Goal: Transaction & Acquisition: Purchase product/service

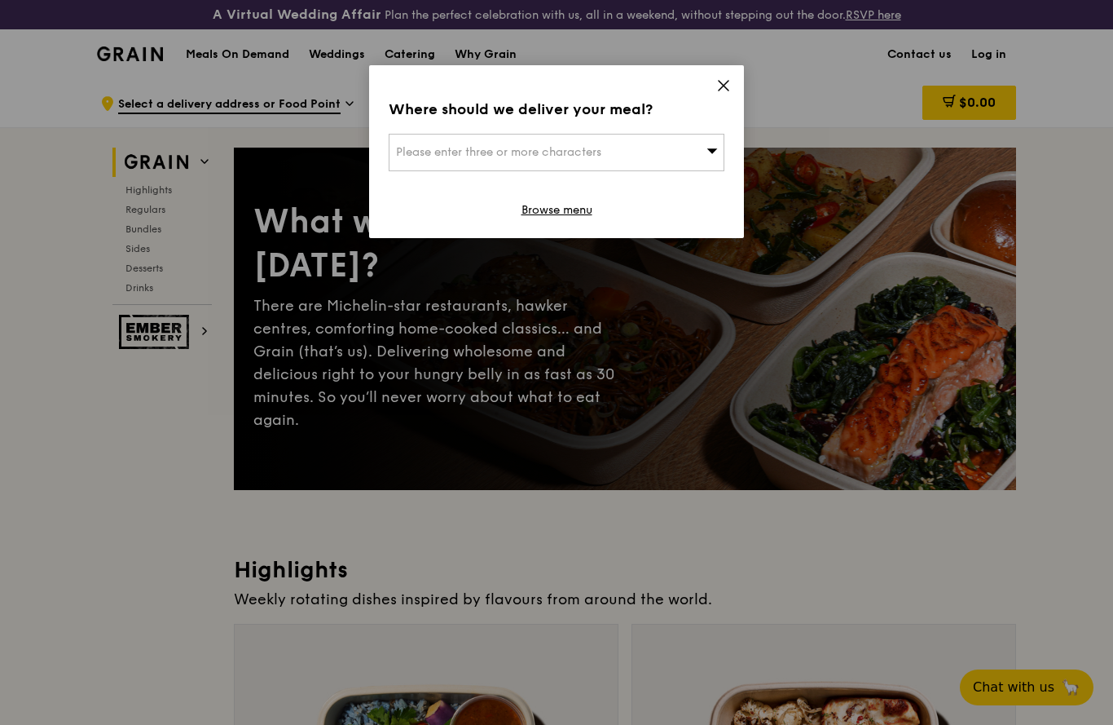
click at [718, 86] on icon at bounding box center [723, 85] width 15 height 15
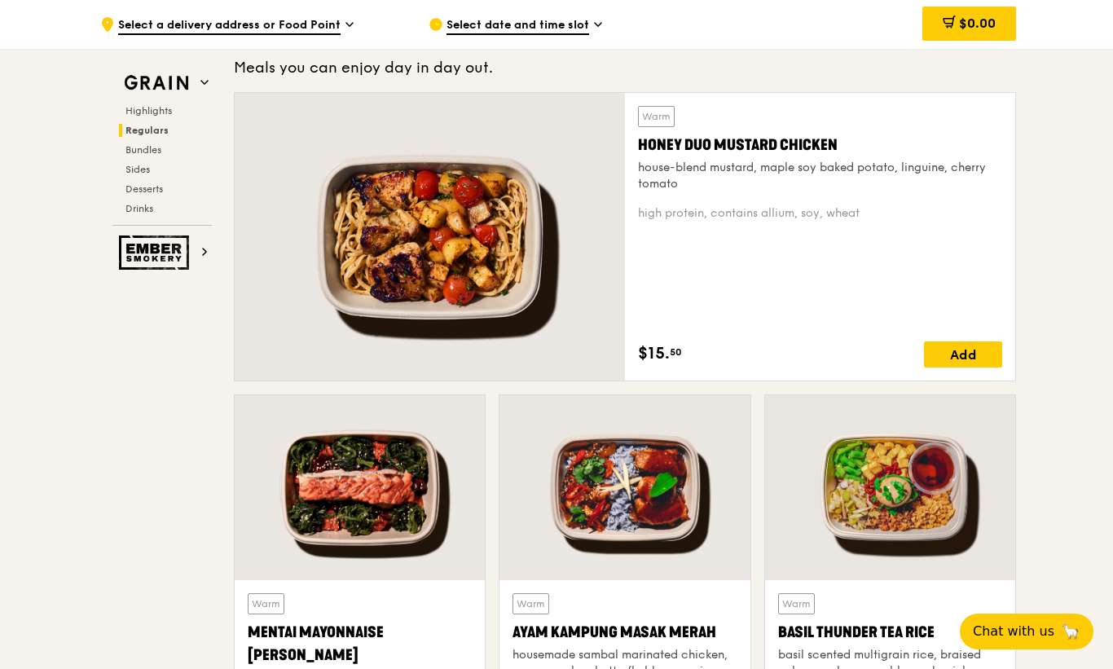
scroll to position [1161, 0]
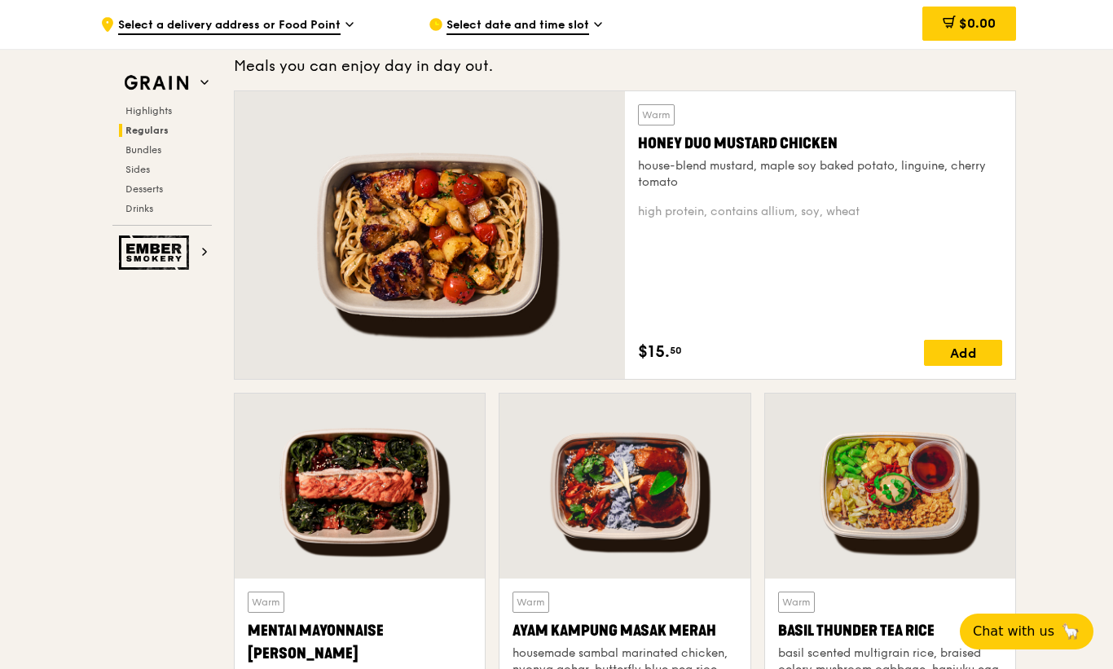
click at [134, 145] on span "Bundles" at bounding box center [144, 149] width 36 height 11
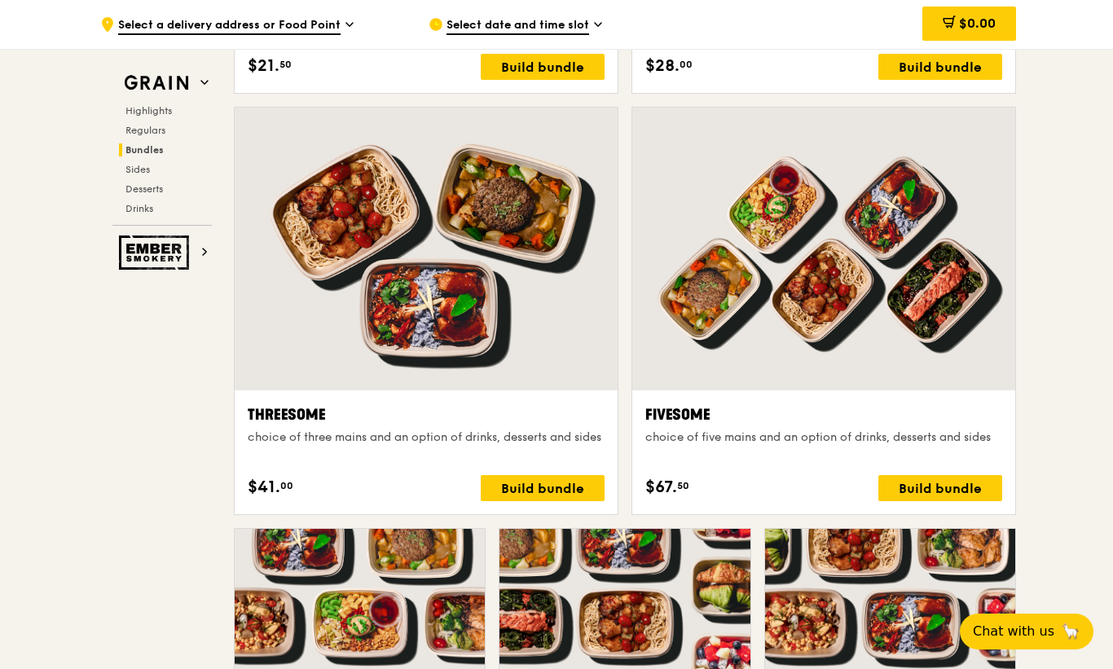
scroll to position [2826, 0]
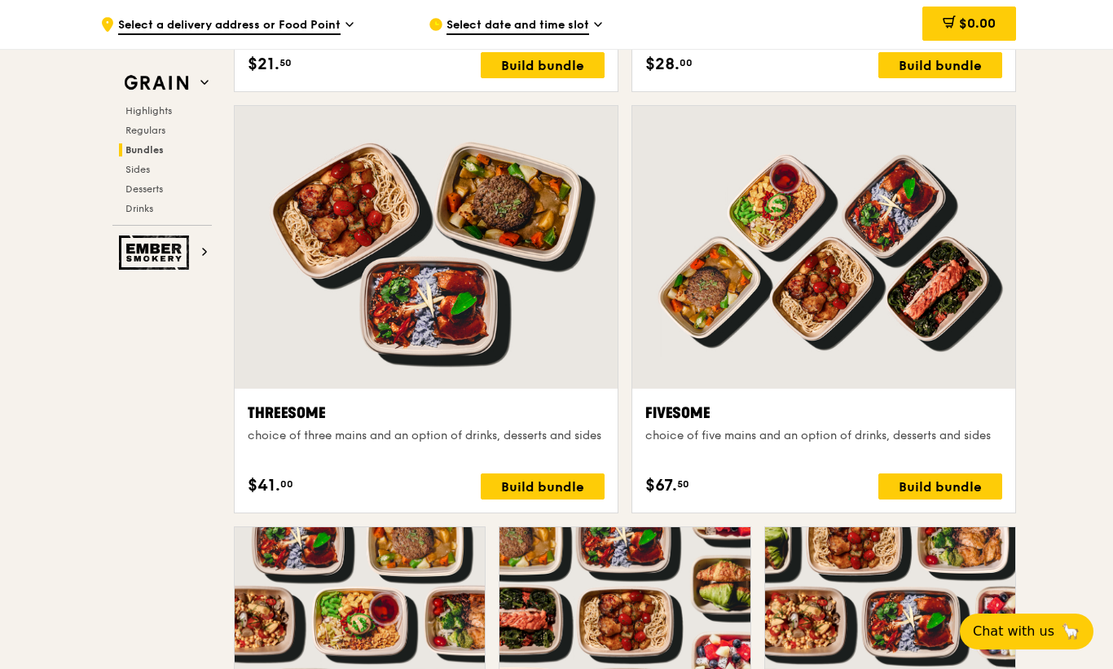
click at [958, 494] on div "Build bundle" at bounding box center [941, 487] width 124 height 26
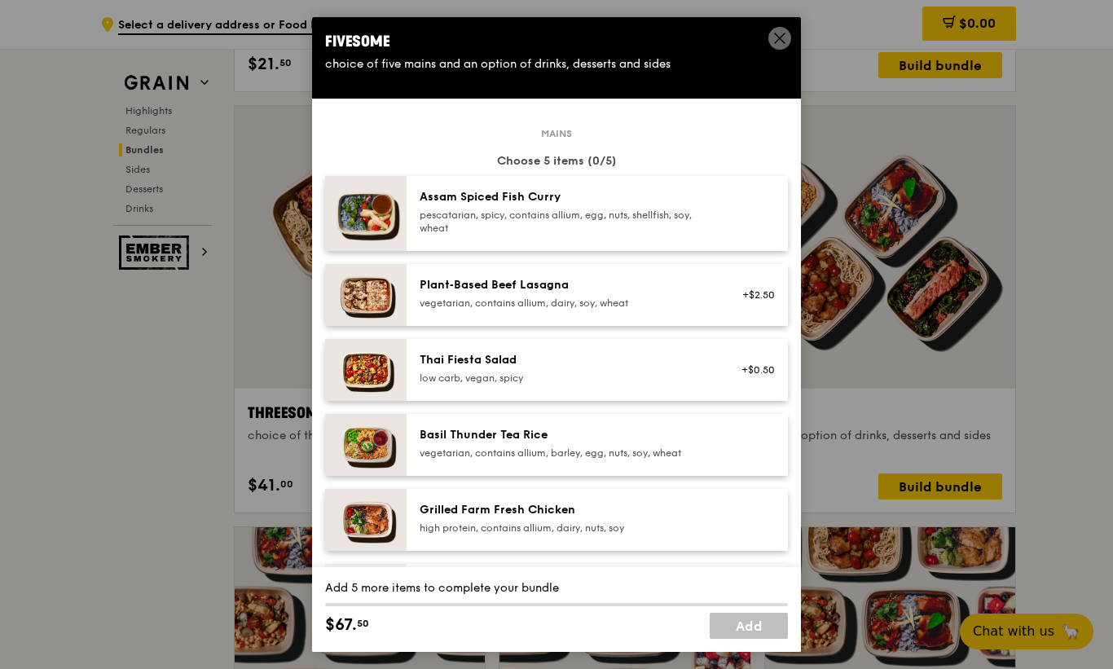
click at [776, 46] on icon at bounding box center [780, 38] width 15 height 15
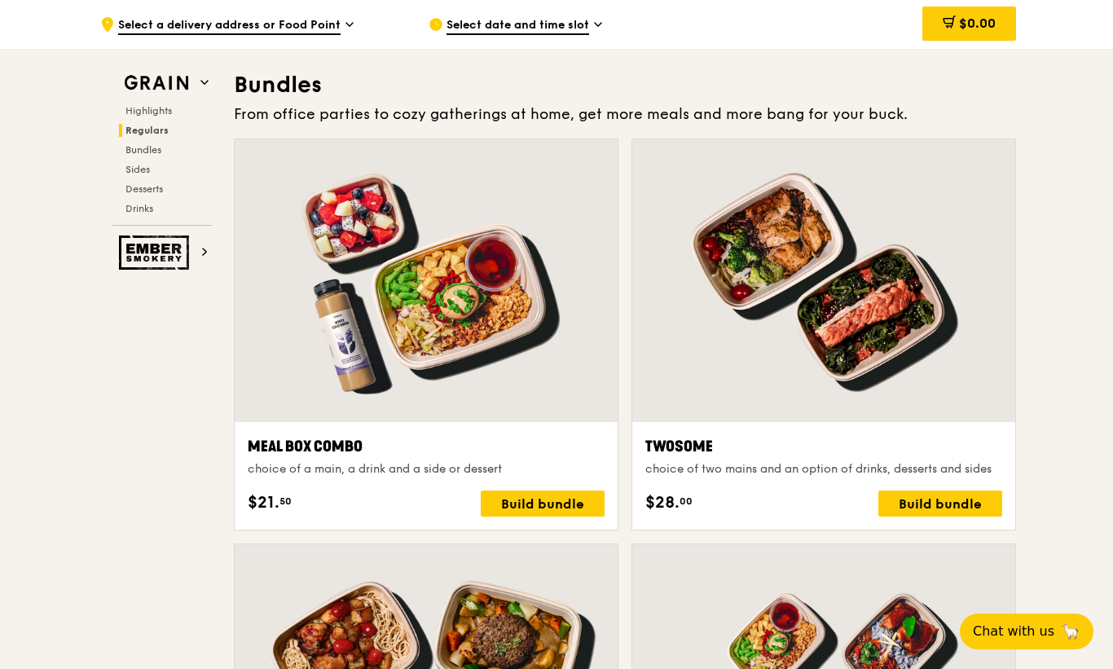
scroll to position [2387, 0]
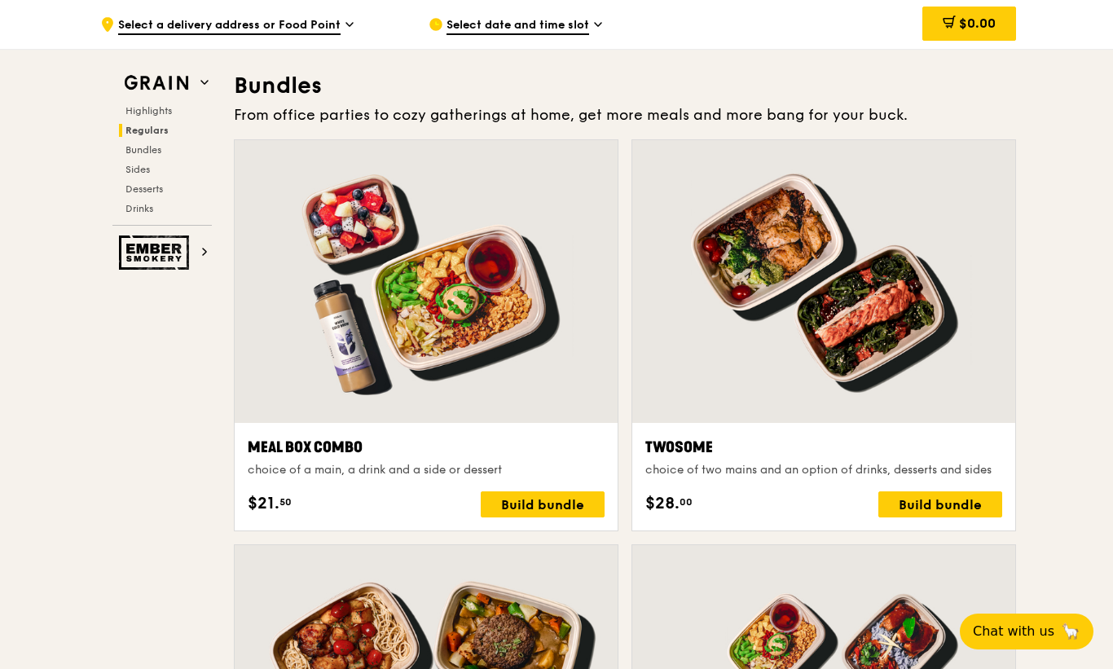
click at [566, 23] on span "Select date and time slot" at bounding box center [518, 26] width 143 height 18
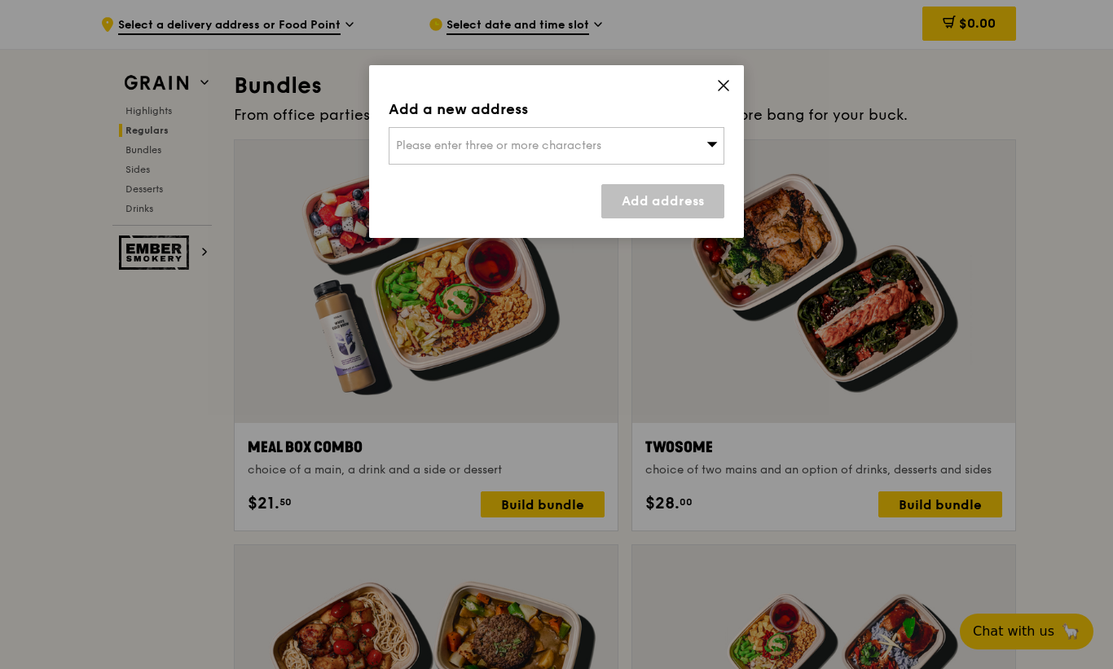
click at [710, 143] on icon at bounding box center [712, 144] width 11 height 5
click at [558, 190] on li "Please enter 3 or more characters" at bounding box center [557, 178] width 334 height 29
click at [722, 72] on div "Add a new address Please enter three or more characters Please enter 3 or more …" at bounding box center [556, 151] width 375 height 173
click at [727, 73] on div "Add a new address Please enter three or more characters Add address" at bounding box center [556, 151] width 375 height 173
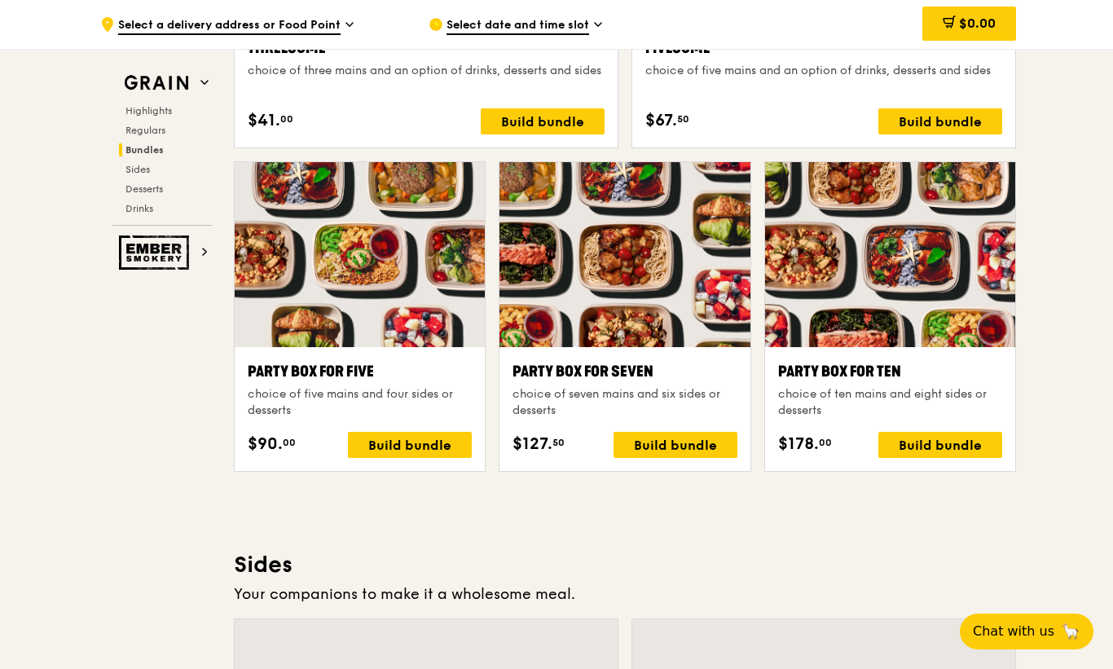
scroll to position [3191, 0]
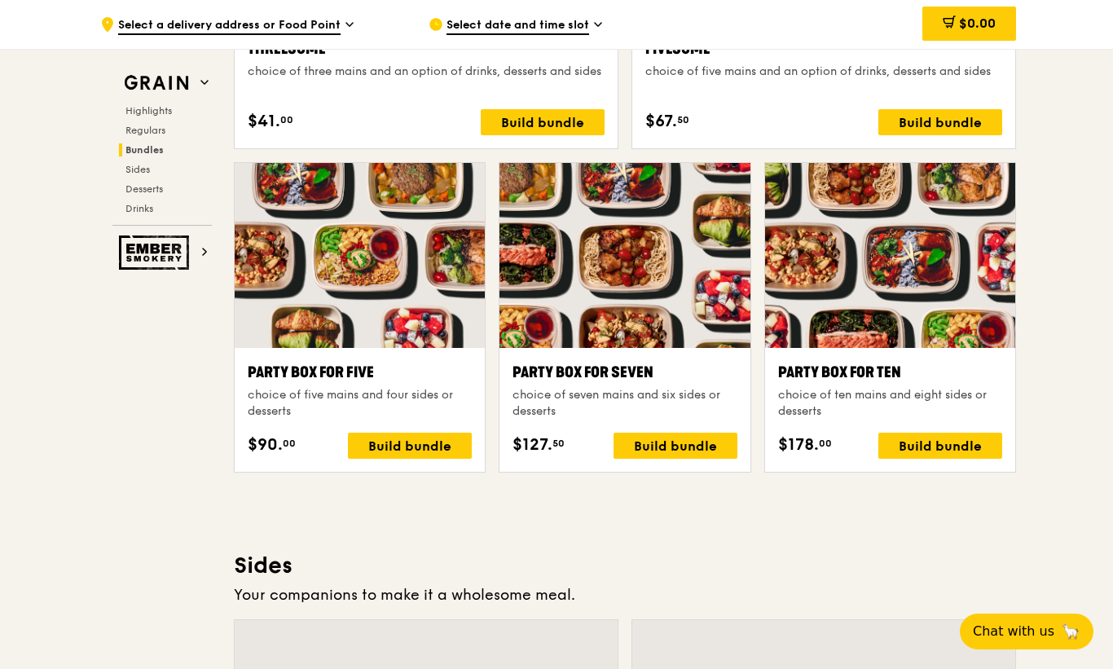
click at [694, 445] on div "Build bundle" at bounding box center [676, 446] width 124 height 26
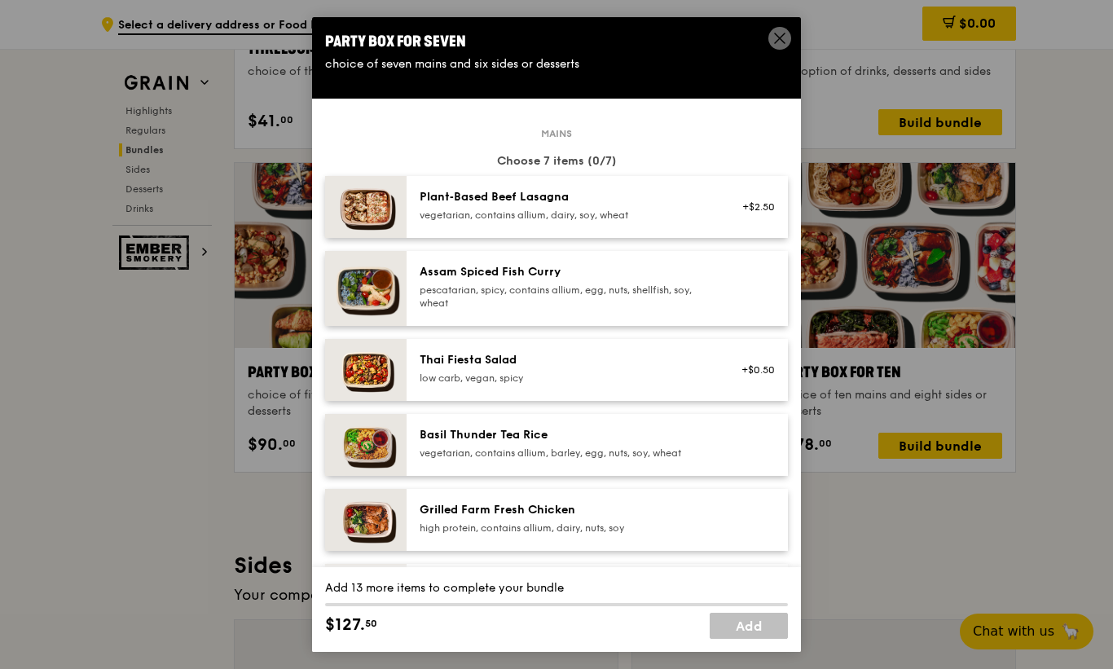
click at [691, 310] on div "pescatarian, spicy, contains allium, egg, nuts, shellfish, soy, wheat" at bounding box center [566, 297] width 293 height 26
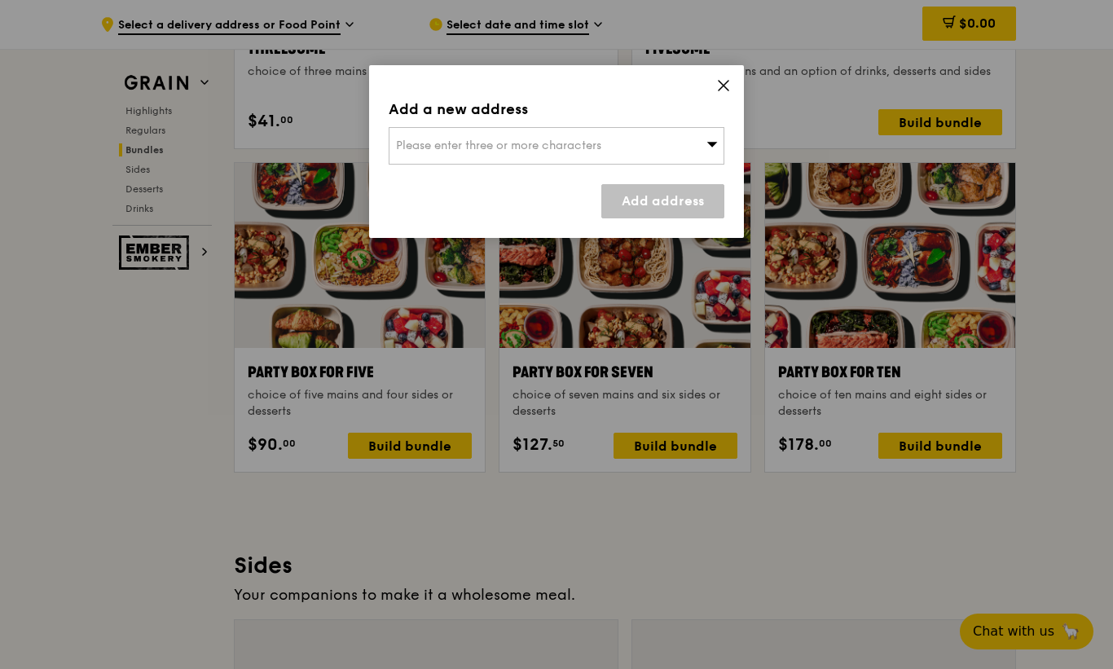
click at [740, 86] on div "Add a new address Please enter three or more characters Add address" at bounding box center [556, 151] width 375 height 173
click at [725, 81] on icon at bounding box center [723, 85] width 15 height 15
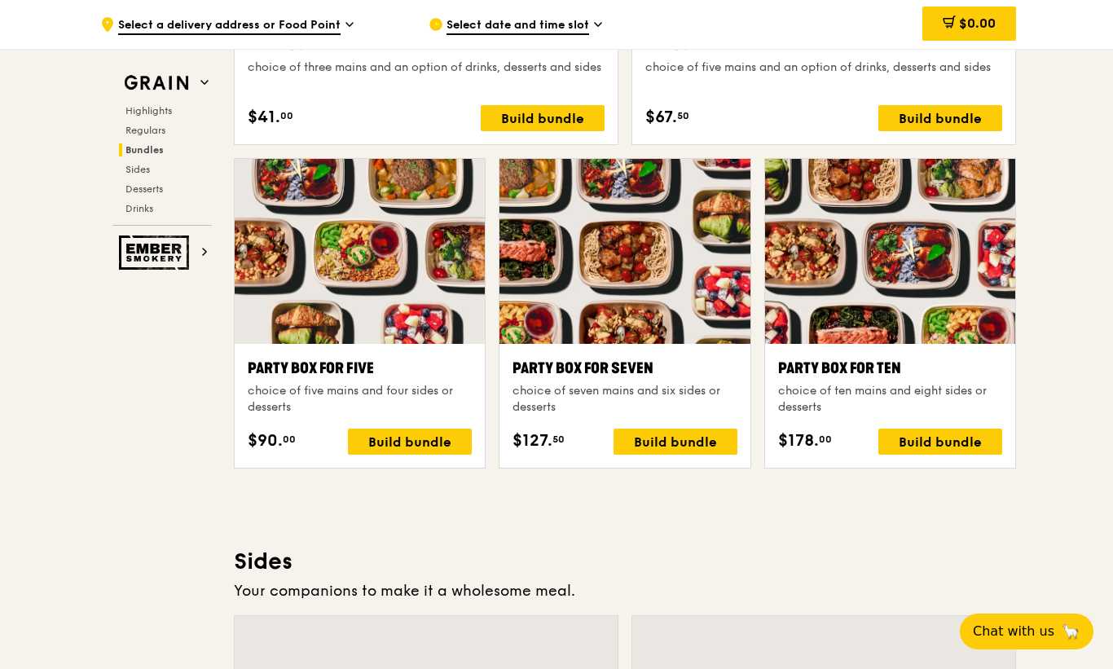
scroll to position [3174, 0]
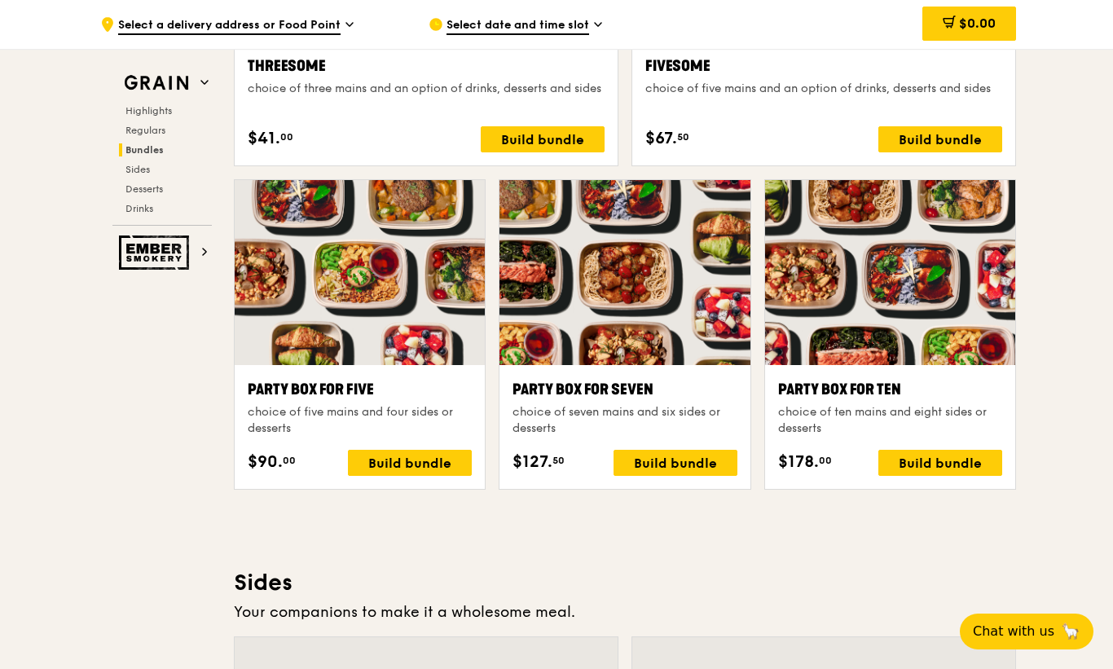
click at [699, 473] on div "Build bundle" at bounding box center [676, 463] width 124 height 26
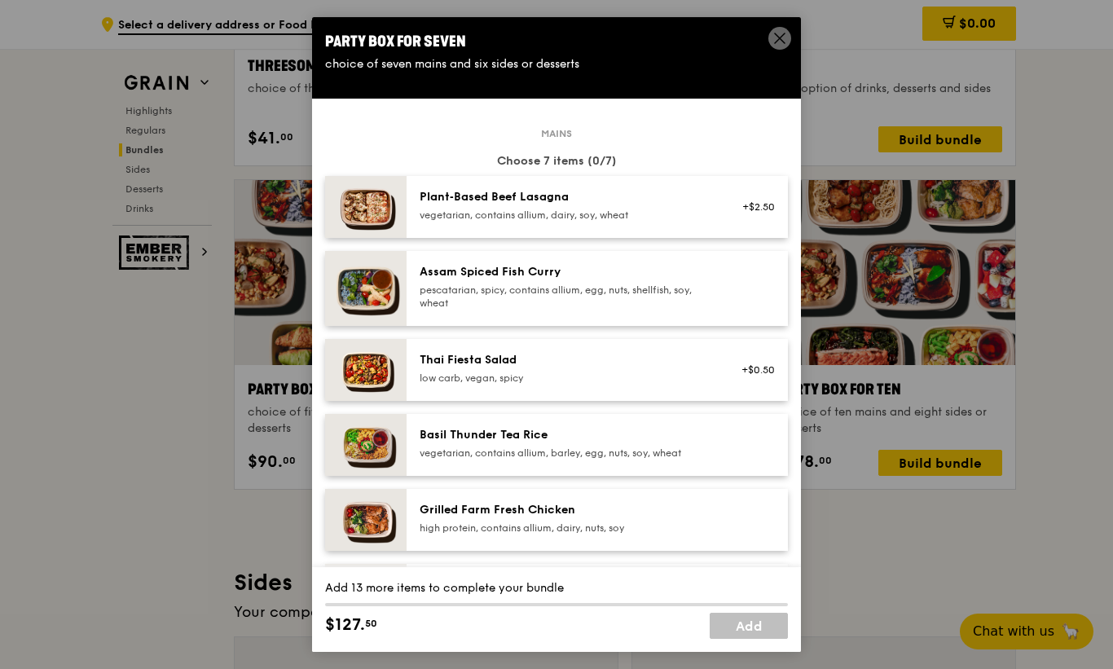
scroll to position [0, 0]
click at [716, 225] on div "Plant‑Based Beef Lasagna vegetarian, contains allium, dairy, soy, wheat" at bounding box center [566, 207] width 312 height 36
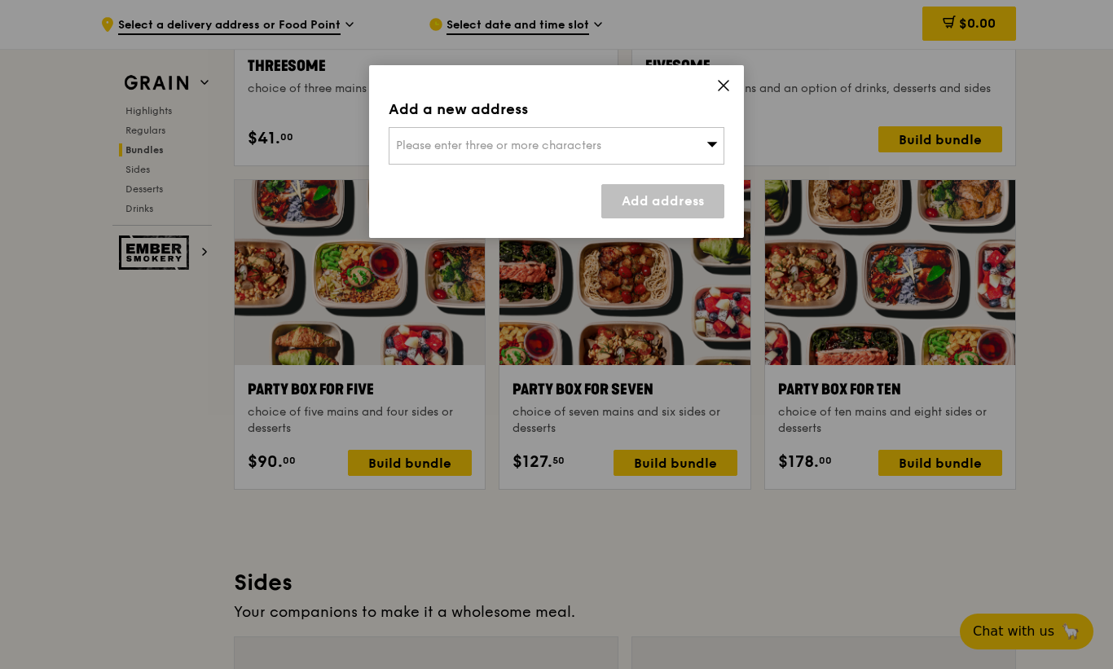
click at [702, 152] on div "Please enter three or more characters" at bounding box center [557, 145] width 336 height 37
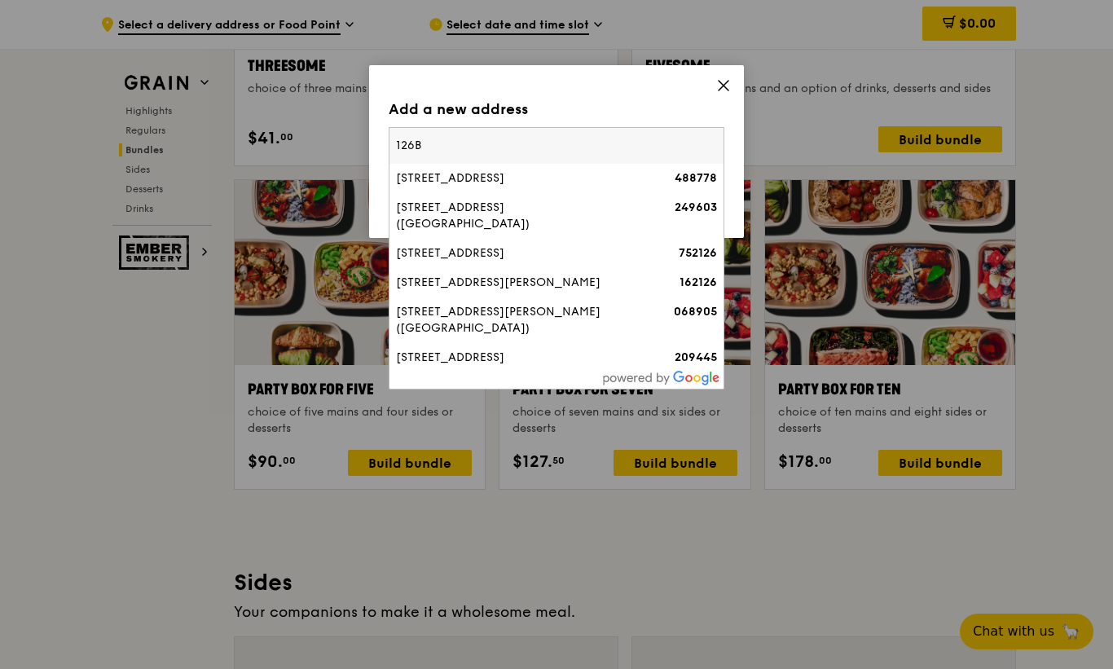
type input "126B"
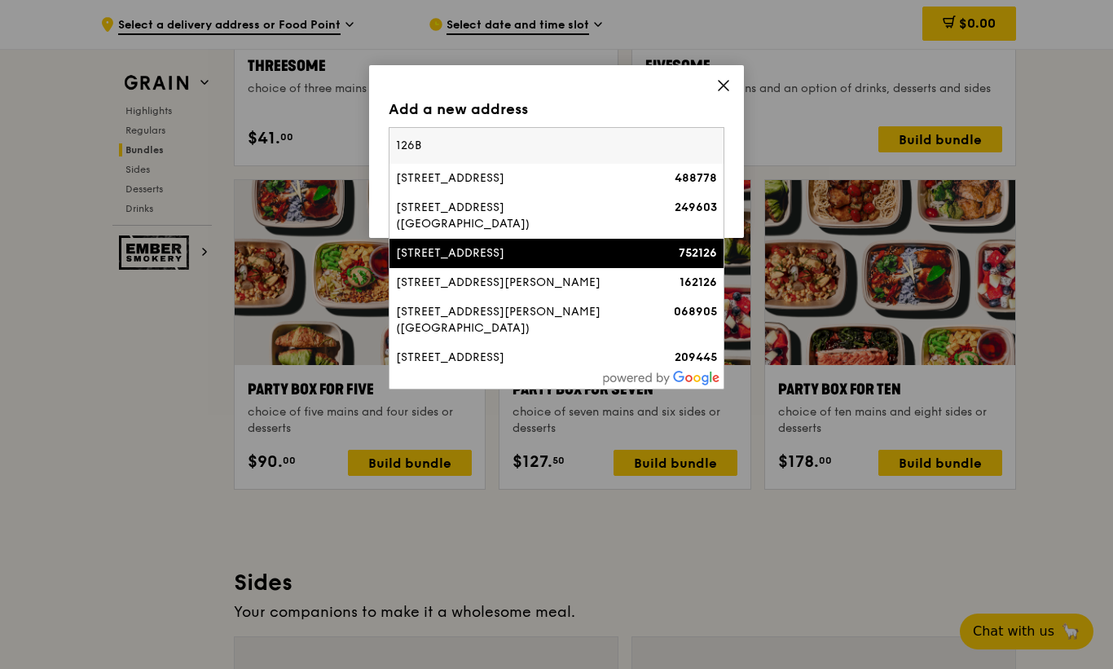
click at [530, 245] on div "[STREET_ADDRESS]" at bounding box center [516, 253] width 241 height 16
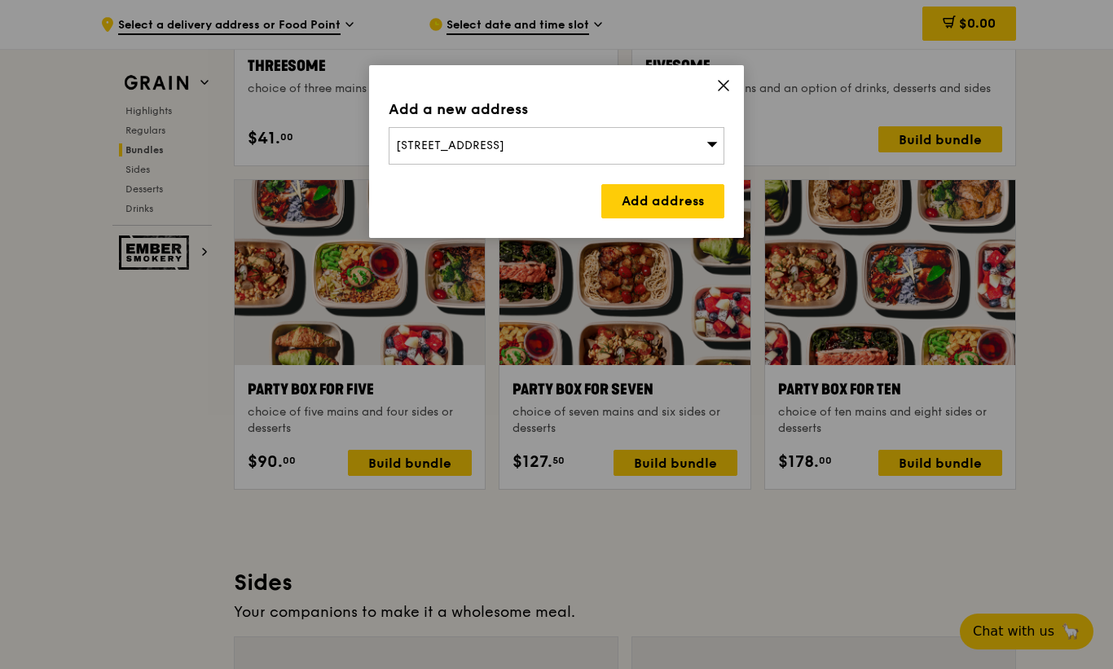
click at [683, 209] on link "Add address" at bounding box center [662, 201] width 123 height 34
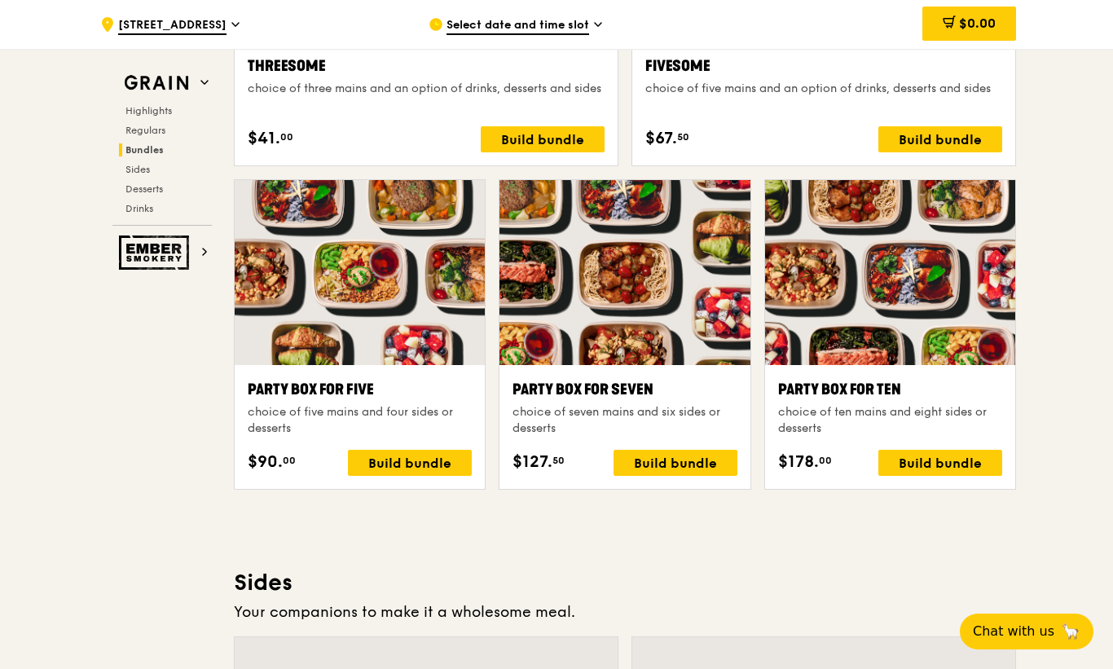
click at [572, 21] on span "Select date and time slot" at bounding box center [518, 26] width 143 height 18
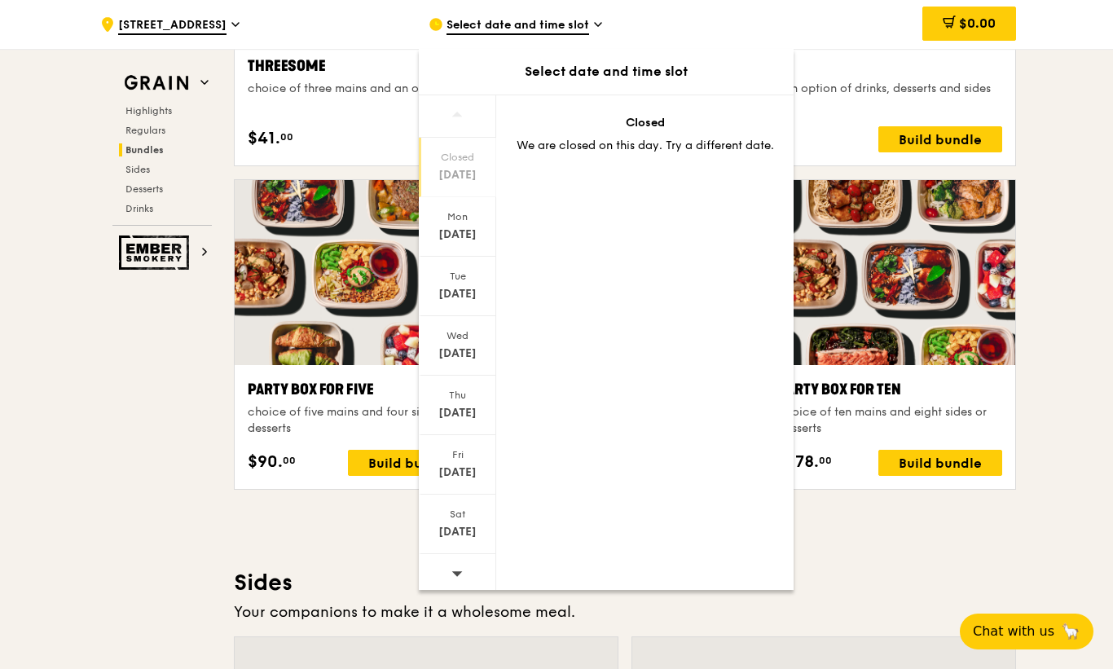
click at [474, 230] on div "[DATE]" at bounding box center [457, 235] width 73 height 16
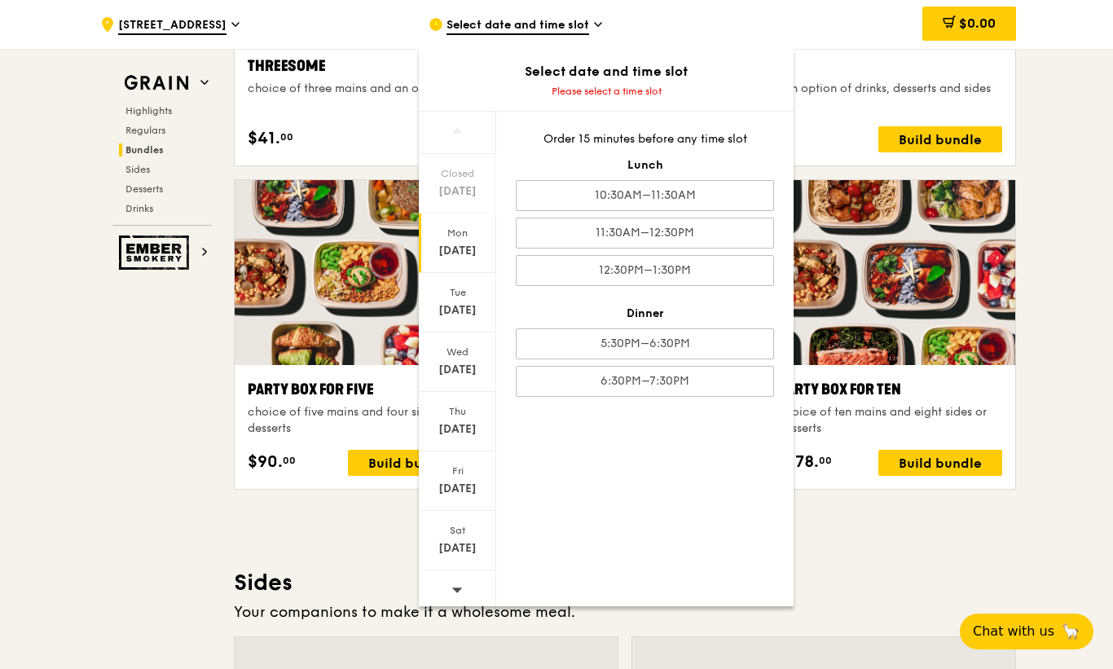
click at [716, 219] on div "11:30AM–12:30PM" at bounding box center [645, 233] width 258 height 31
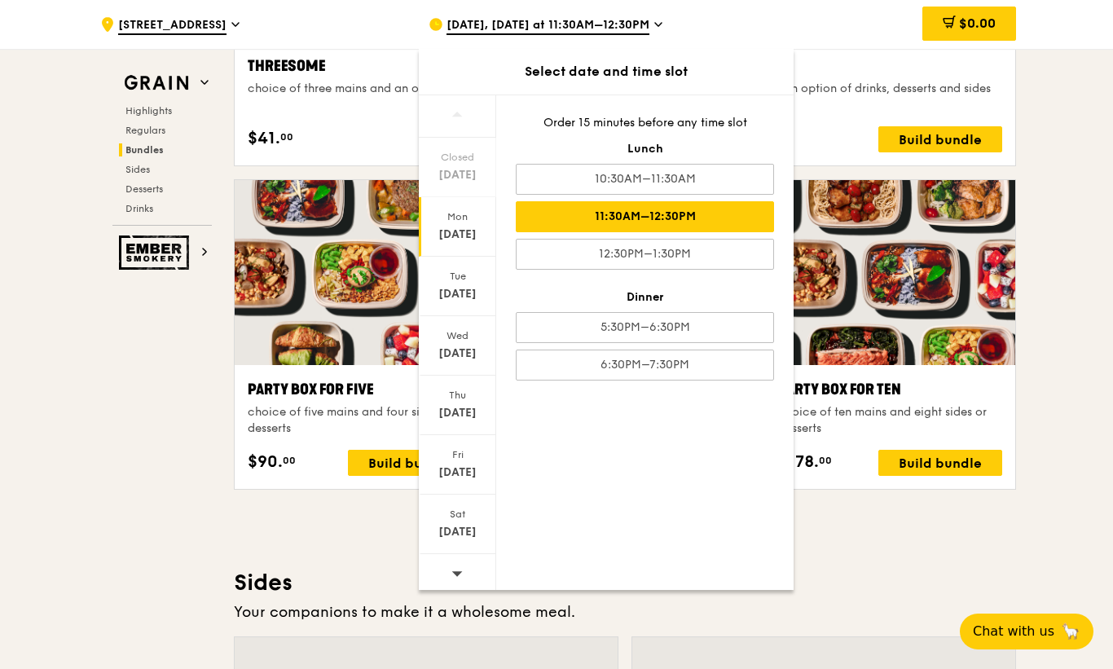
click at [688, 330] on div "5:30PM–6:30PM" at bounding box center [645, 327] width 258 height 31
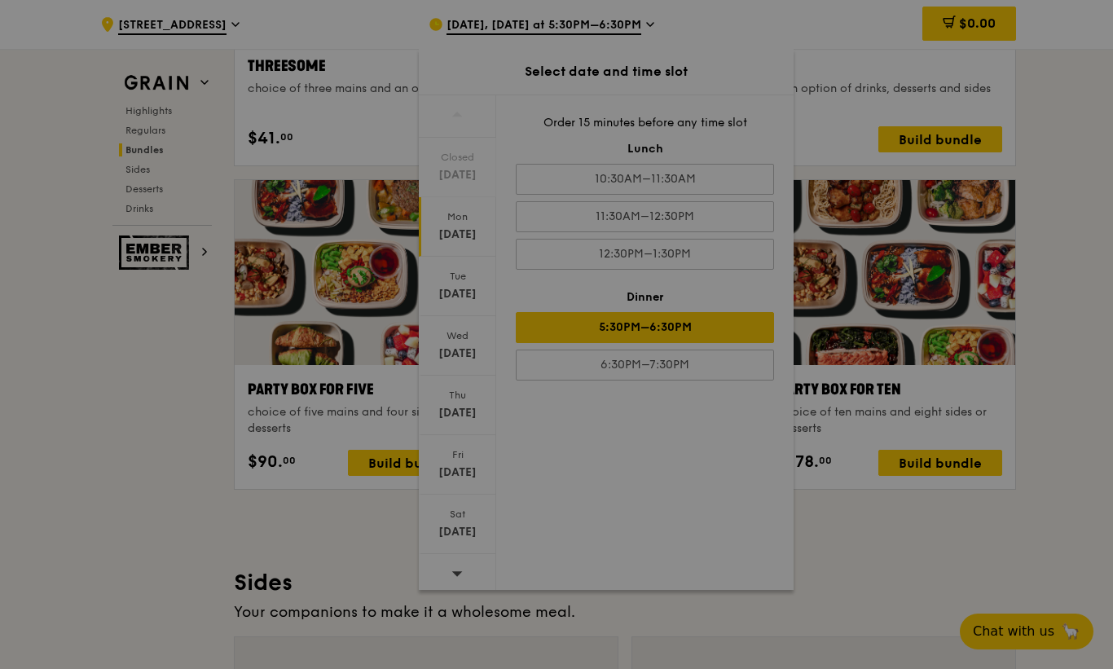
click at [716, 208] on div at bounding box center [556, 334] width 1113 height 669
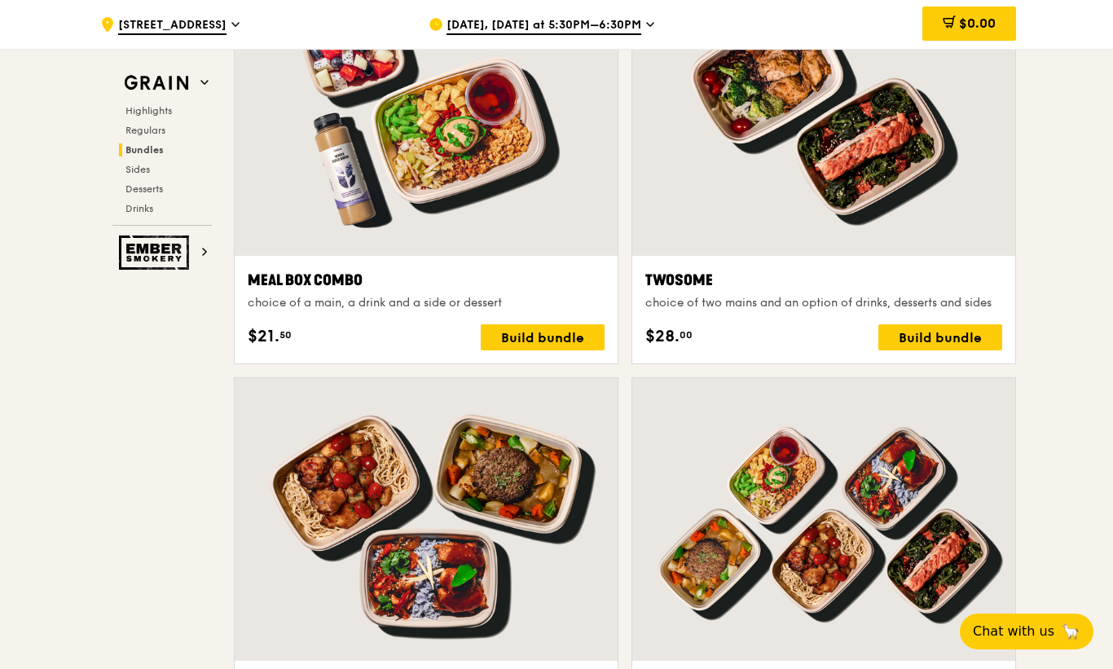
scroll to position [2756, 0]
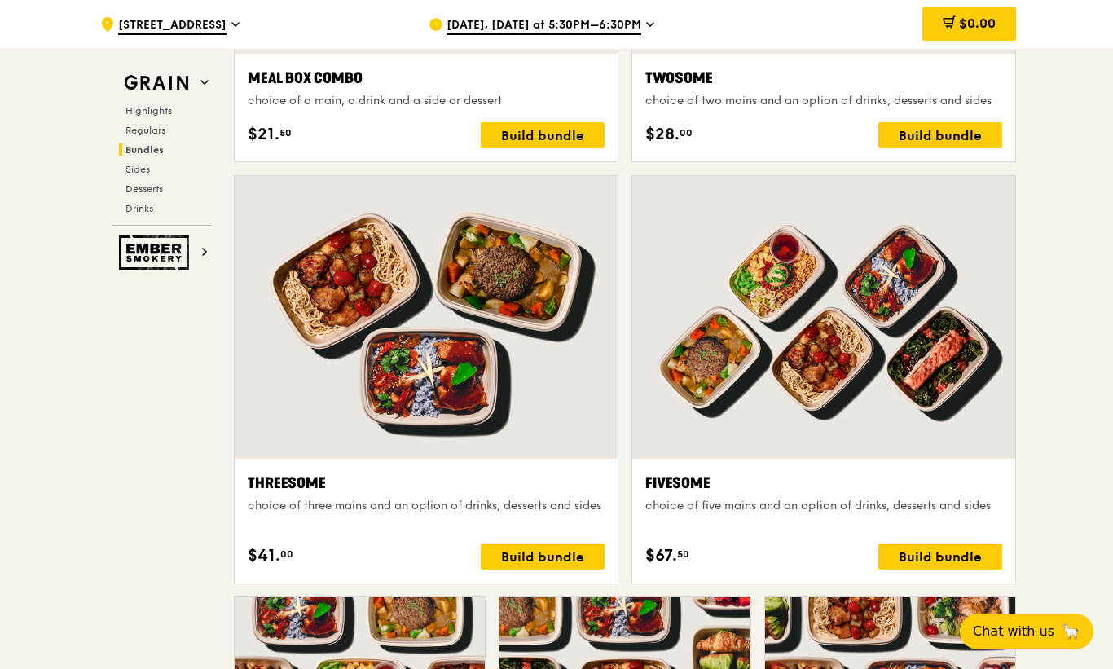
click at [944, 553] on div "Build bundle" at bounding box center [941, 557] width 124 height 26
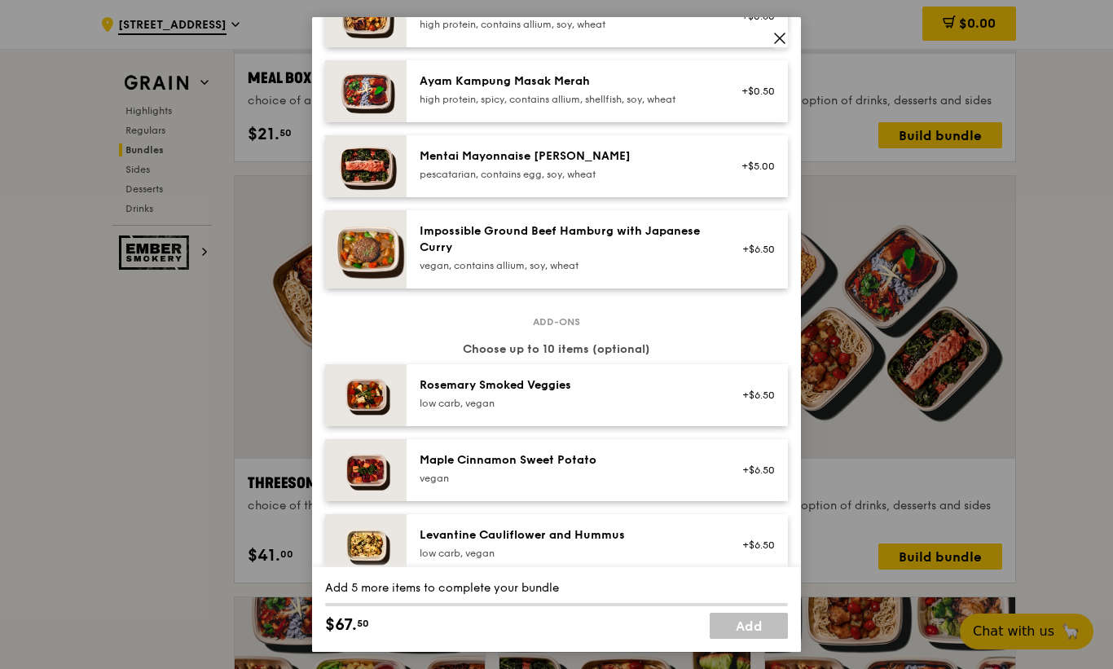
scroll to position [580, 0]
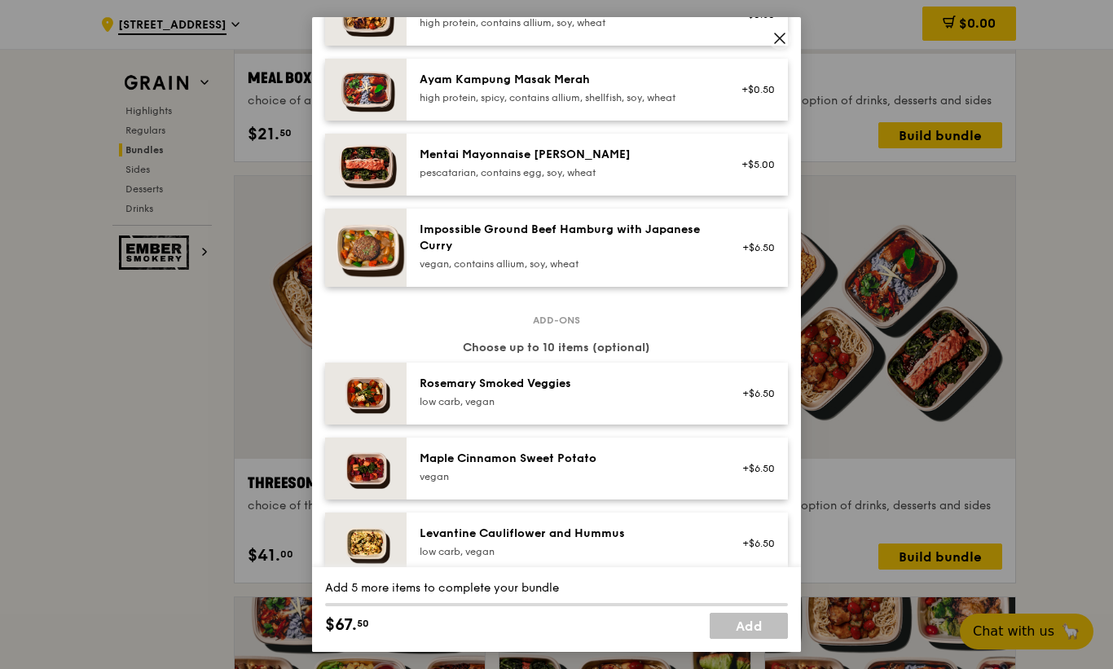
click at [770, 50] on span at bounding box center [780, 38] width 23 height 23
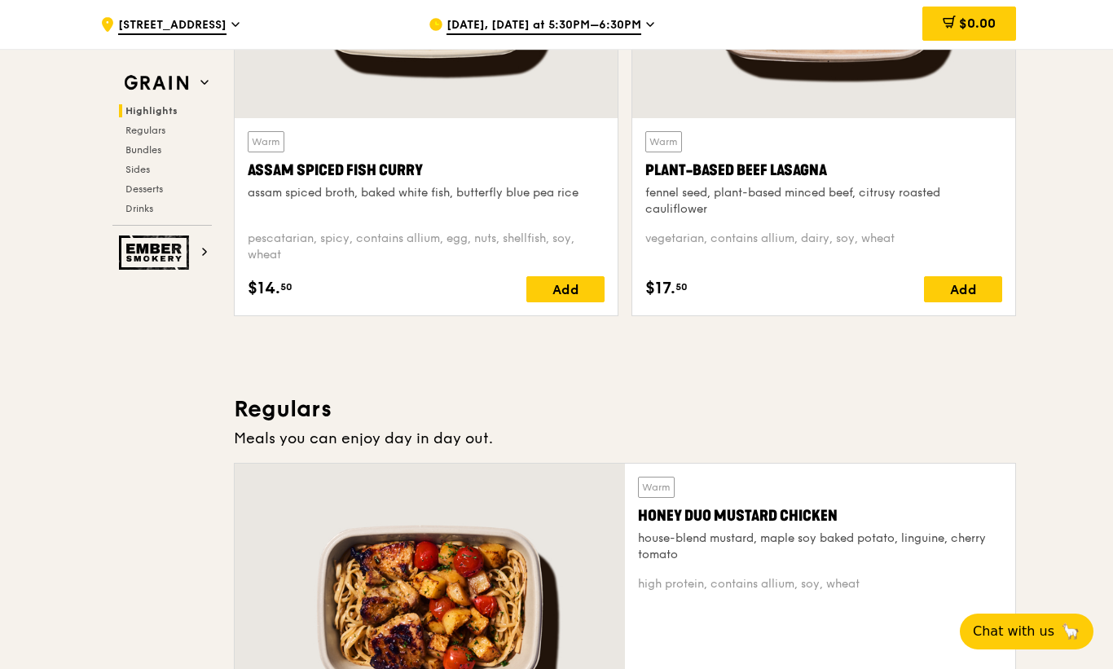
scroll to position [679, 0]
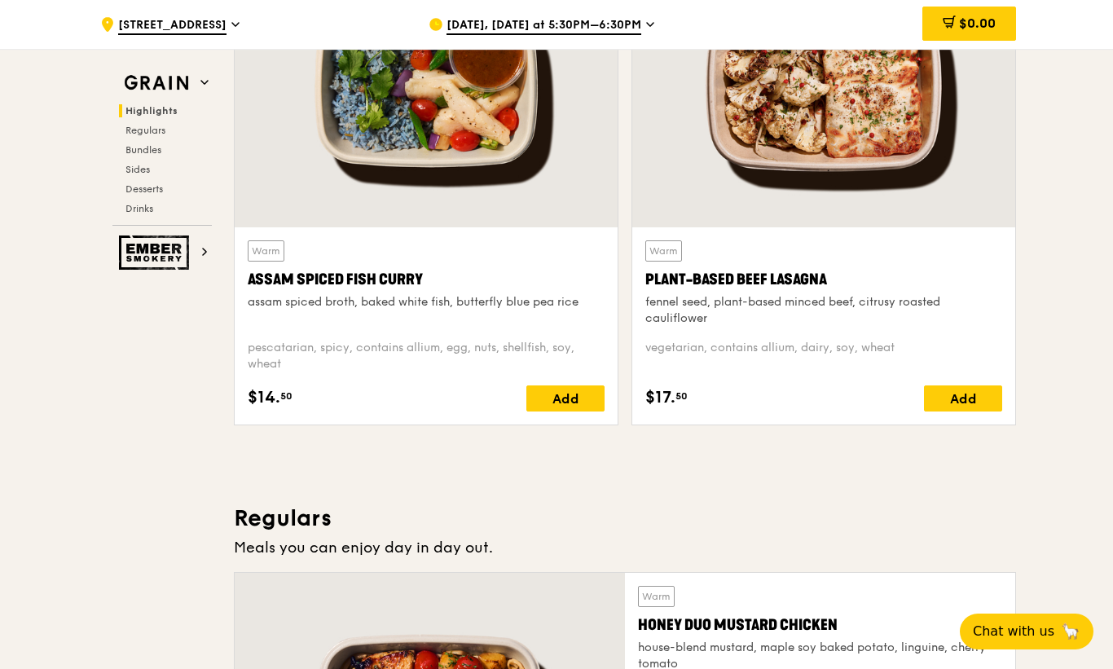
click at [645, 35] on div "[DATE], [DATE] at 5:30PM–6:30PM" at bounding box center [580, 24] width 302 height 49
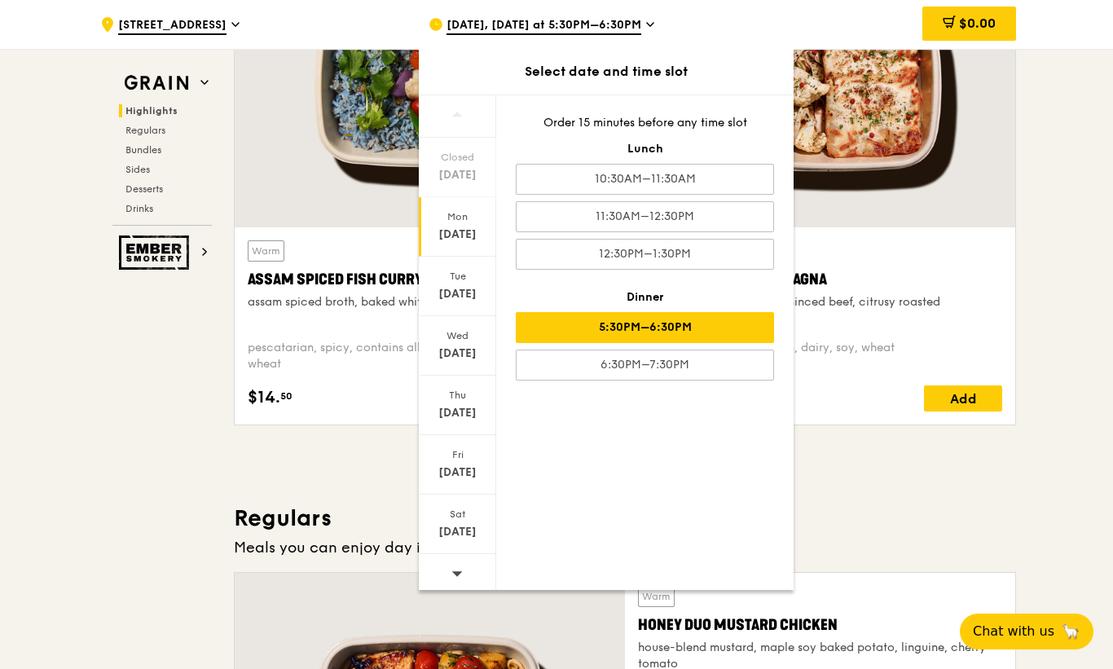
click at [468, 215] on div "Mon" at bounding box center [457, 216] width 73 height 13
click at [654, 28] on icon at bounding box center [650, 24] width 8 height 15
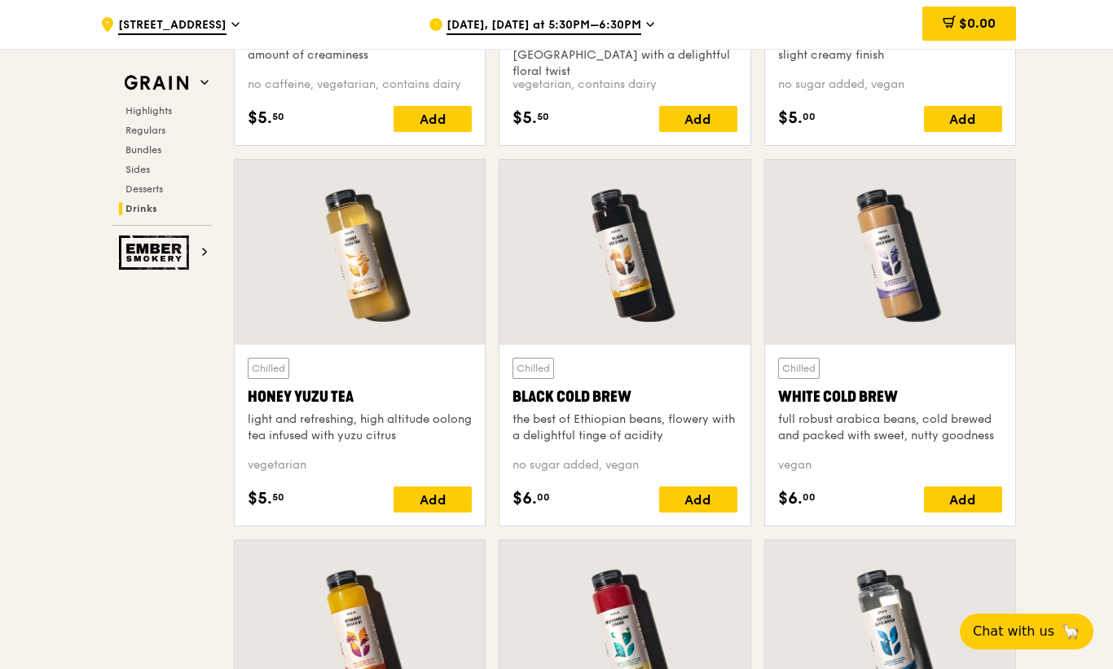
scroll to position [6041, 0]
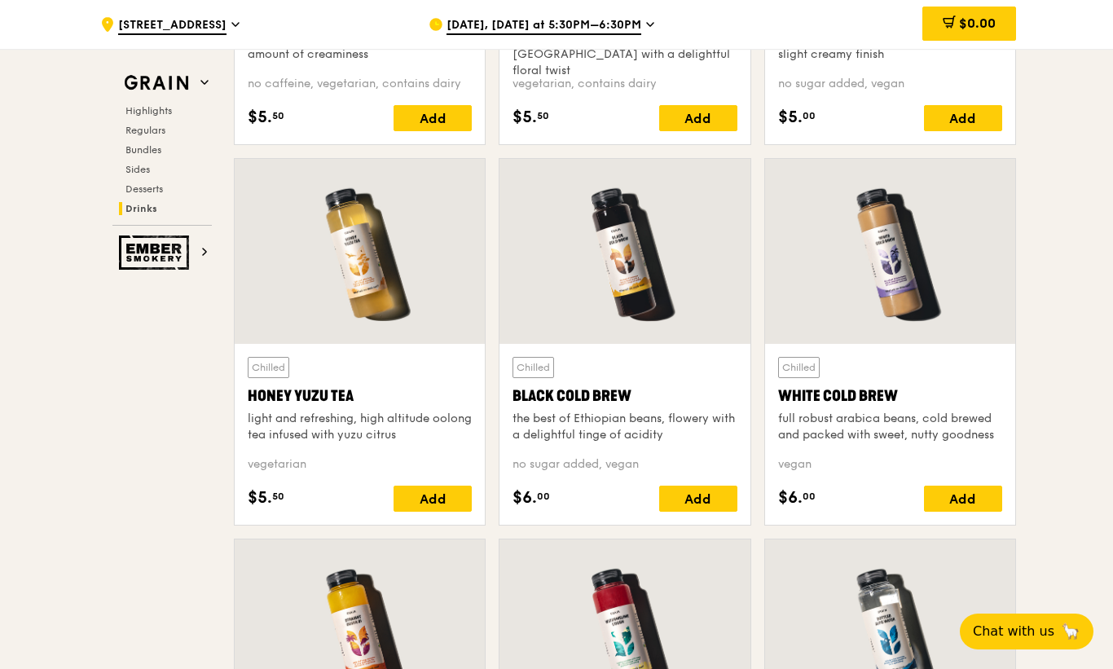
click at [133, 125] on span "Regulars" at bounding box center [146, 130] width 40 height 11
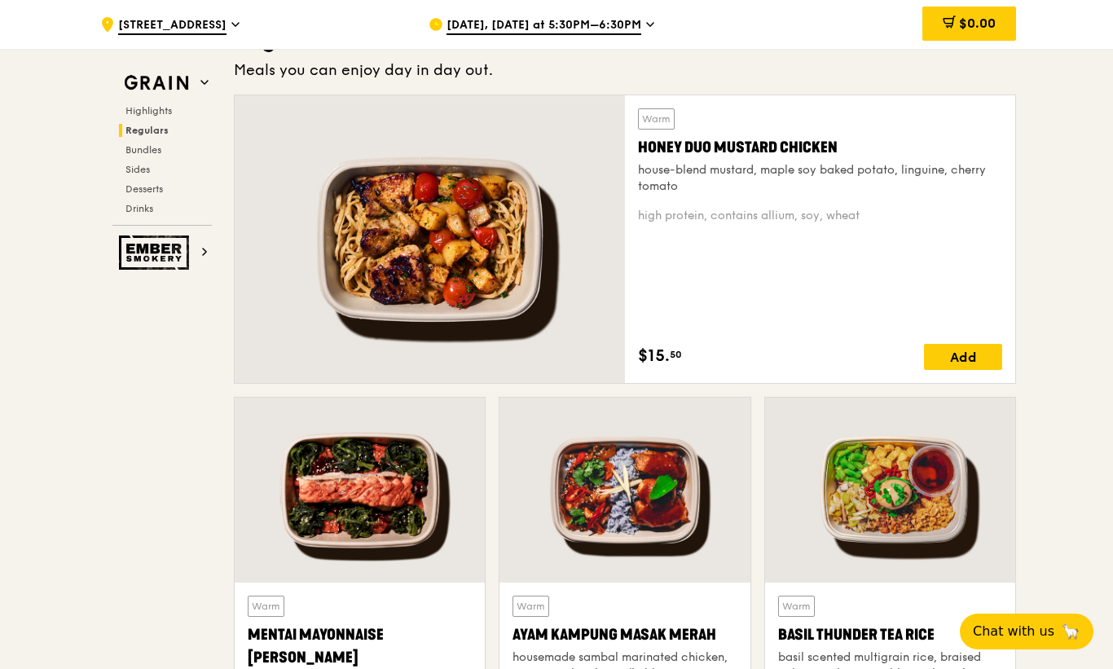
scroll to position [1118, 0]
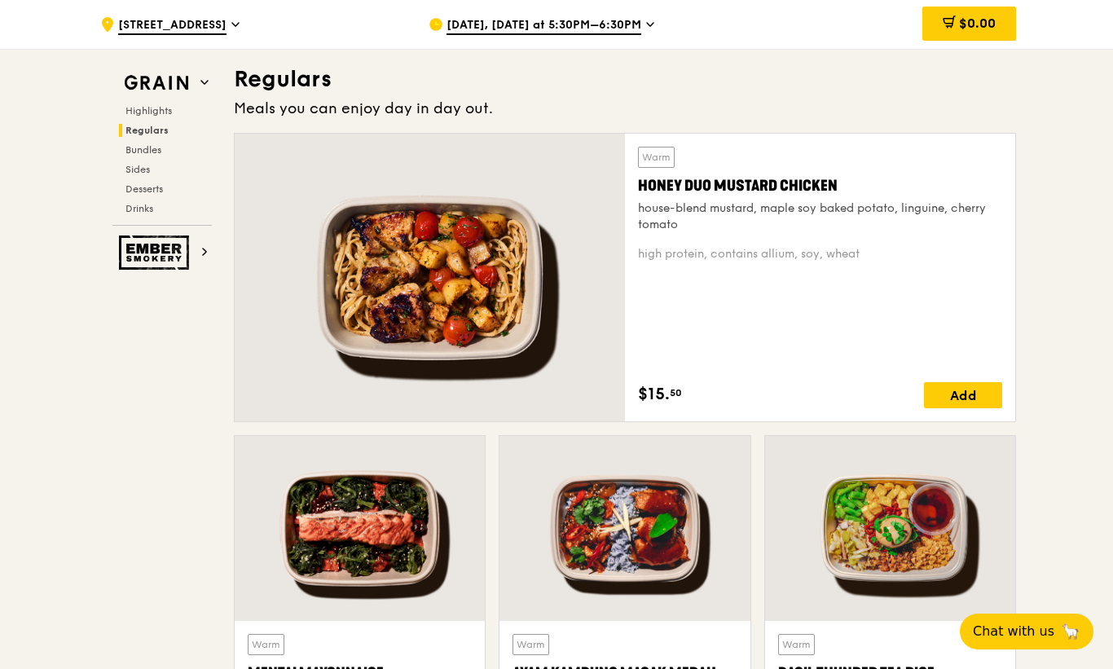
click at [133, 146] on span "Bundles" at bounding box center [144, 149] width 36 height 11
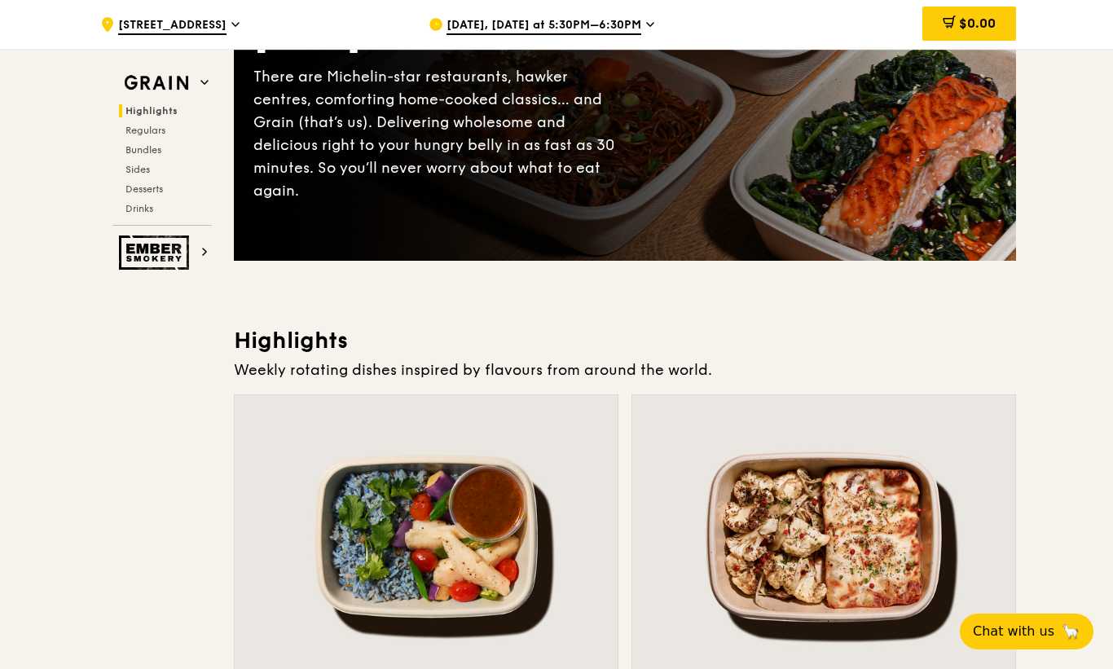
scroll to position [0, 0]
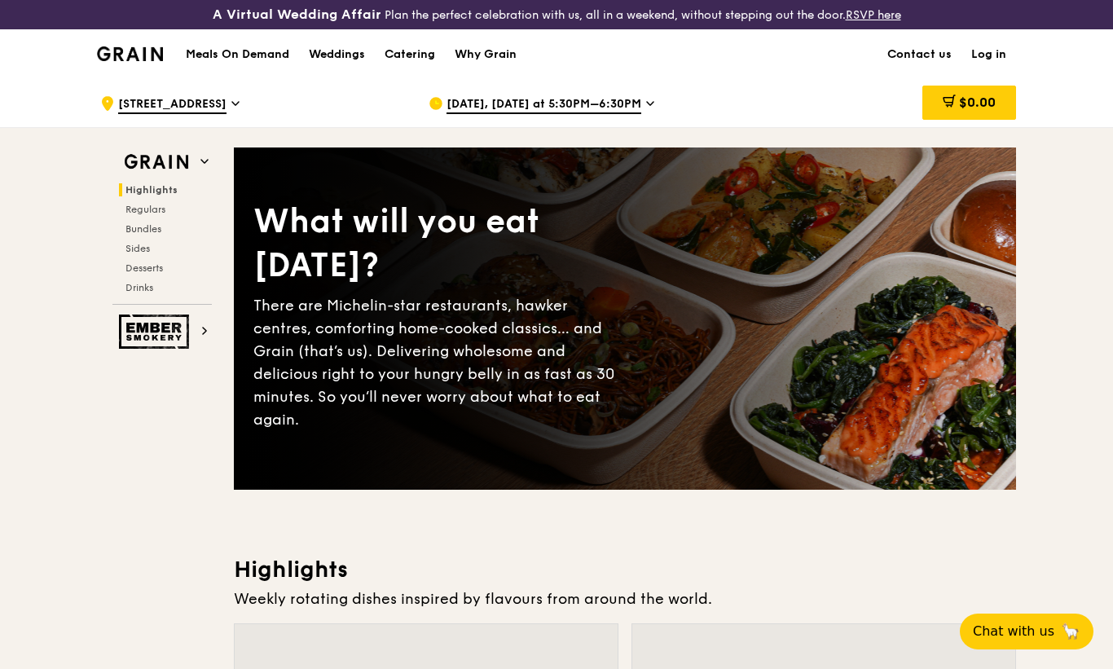
click at [478, 53] on div "Why Grain" at bounding box center [486, 54] width 62 height 49
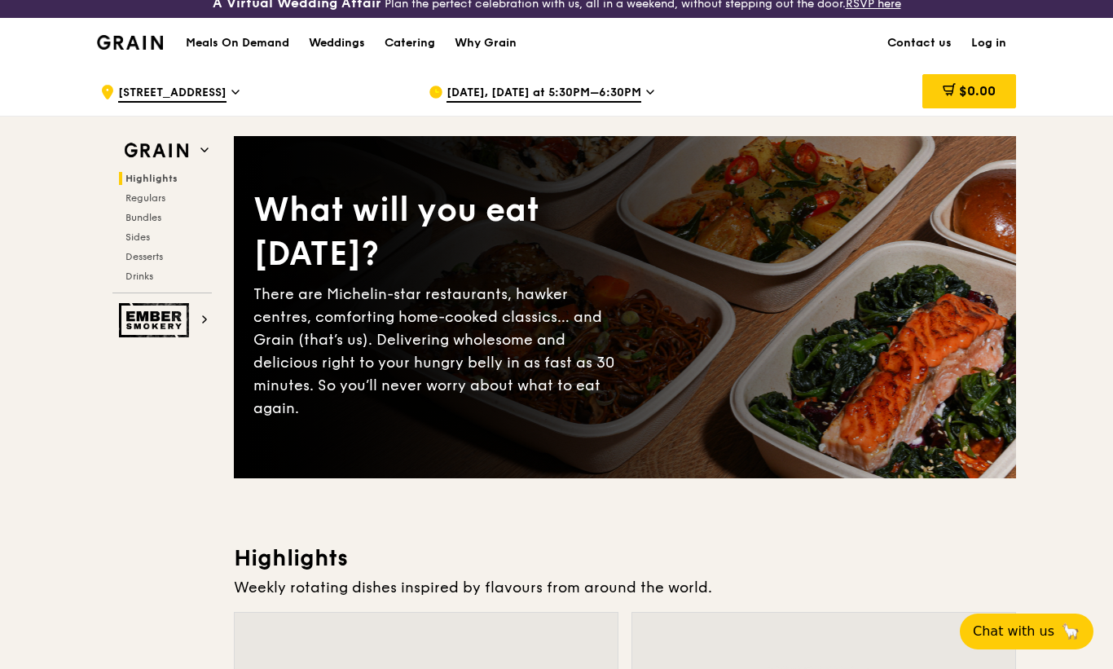
click at [143, 222] on span "Bundles" at bounding box center [144, 217] width 36 height 11
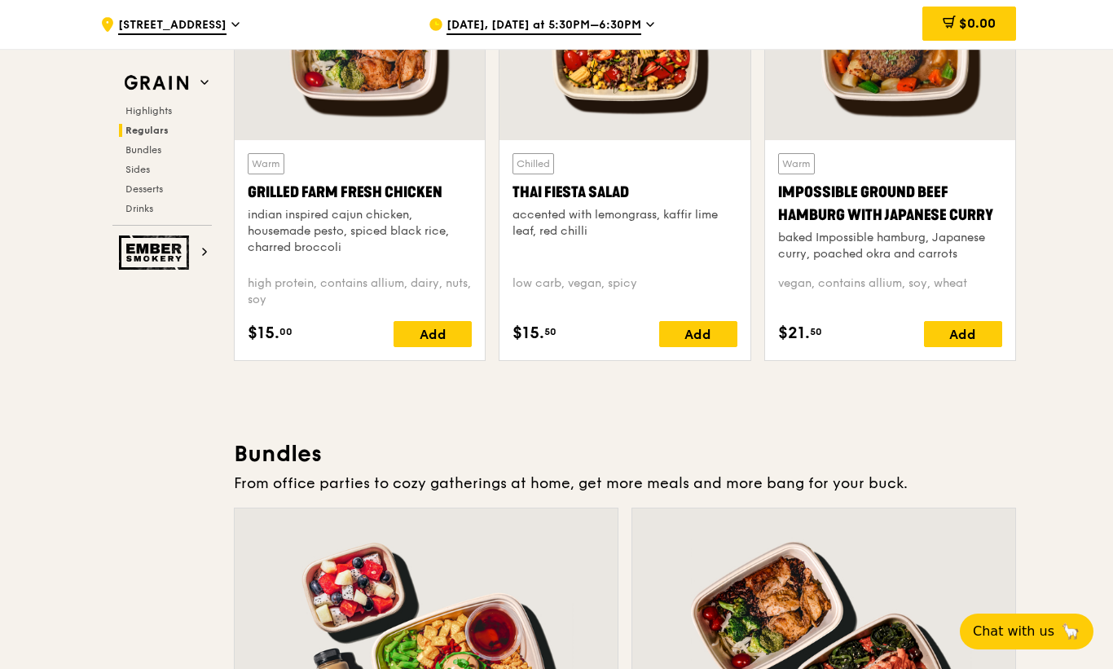
scroll to position [0, 0]
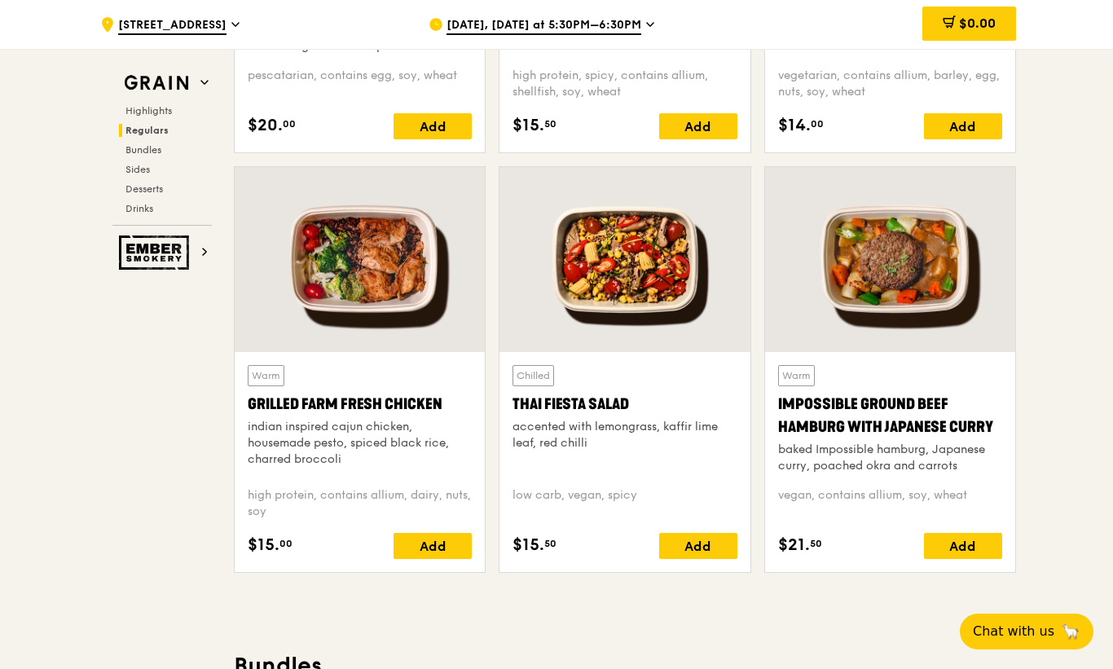
scroll to position [1811, 0]
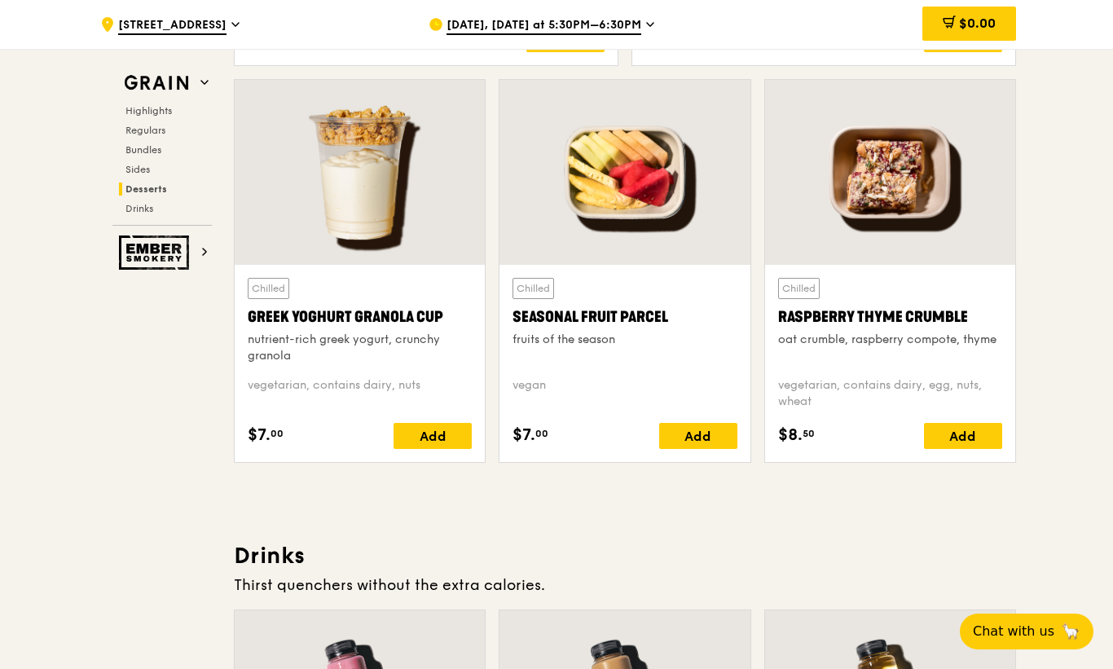
click at [149, 236] on img at bounding box center [156, 253] width 75 height 34
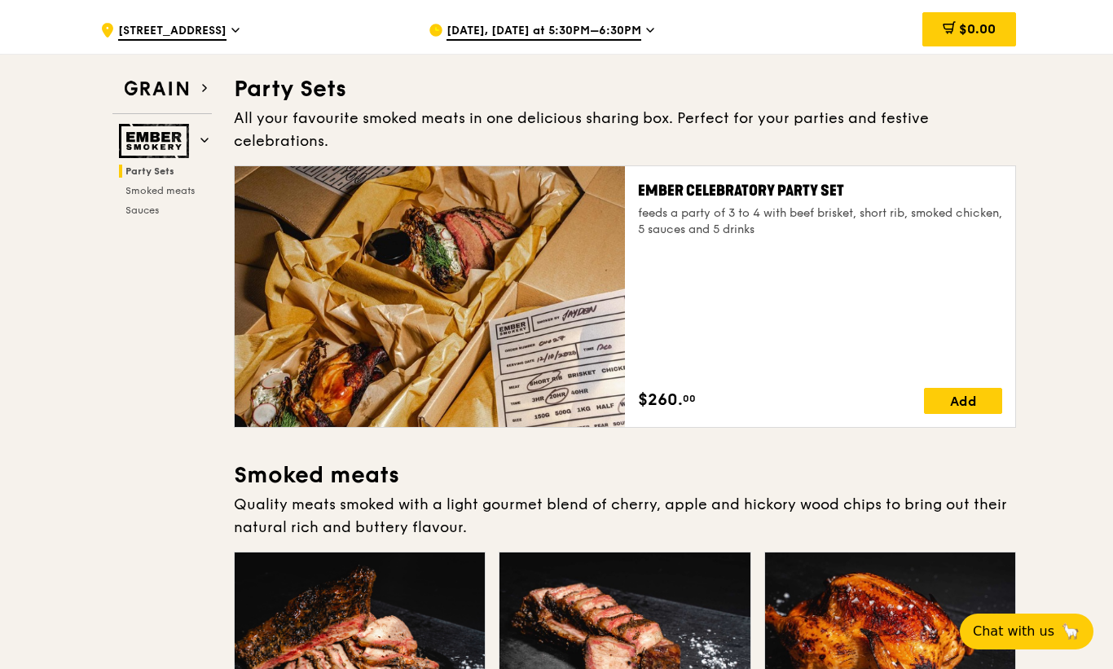
scroll to position [68, 0]
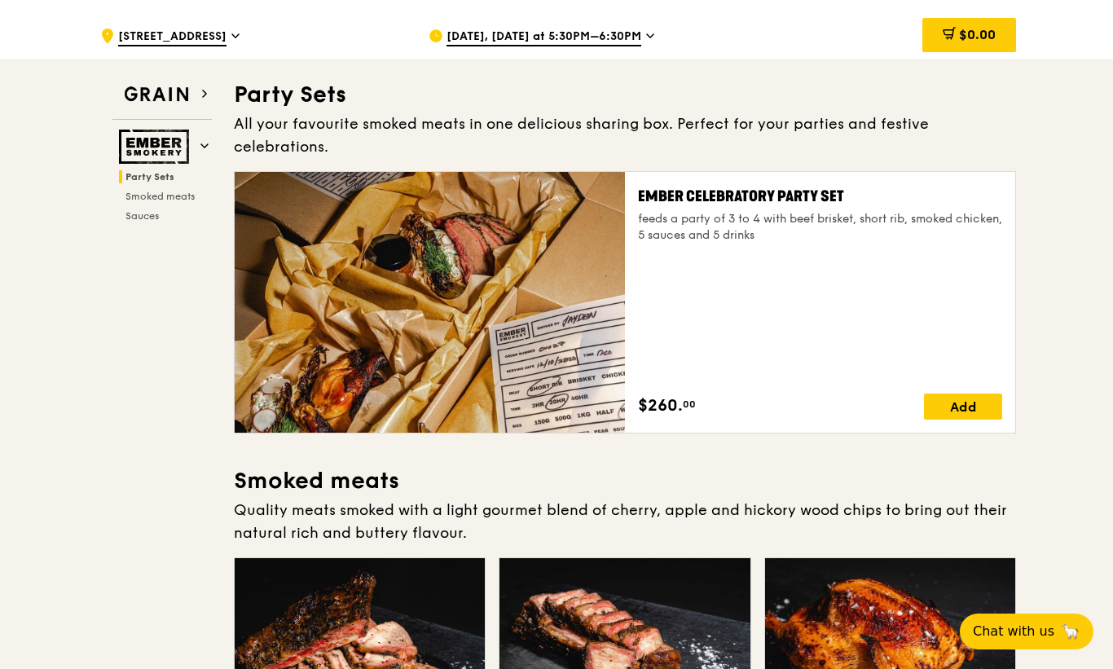
click at [641, 45] on span "[DATE], [DATE] at 5:30PM–6:30PM" at bounding box center [544, 38] width 195 height 18
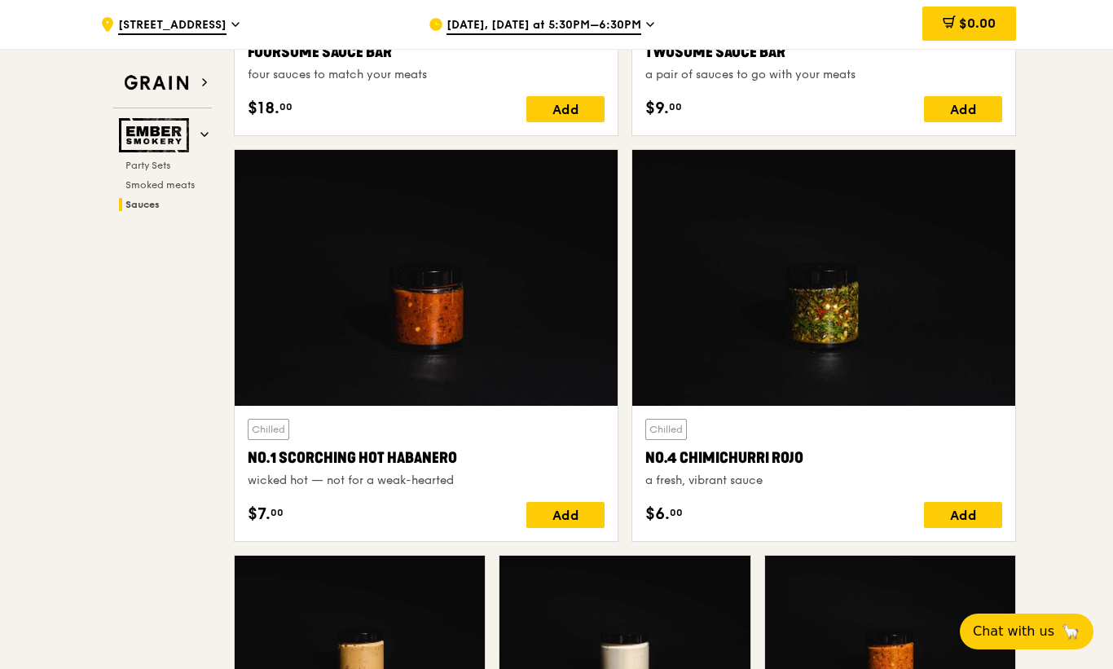
scroll to position [1362, 0]
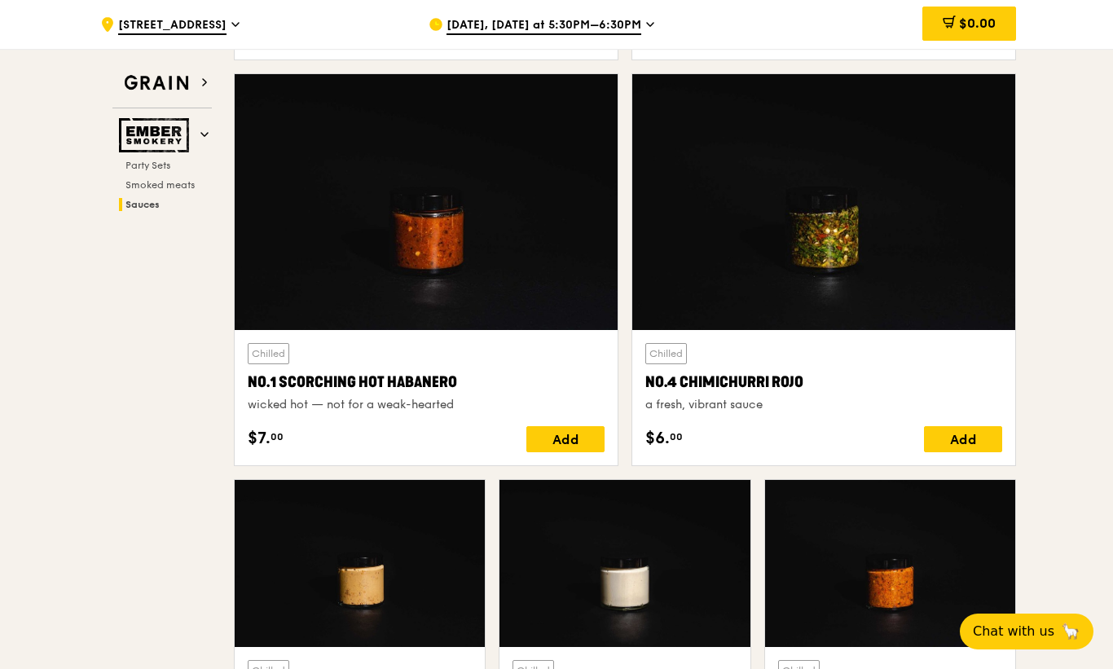
click at [138, 181] on span "Smoked meats" at bounding box center [160, 184] width 69 height 11
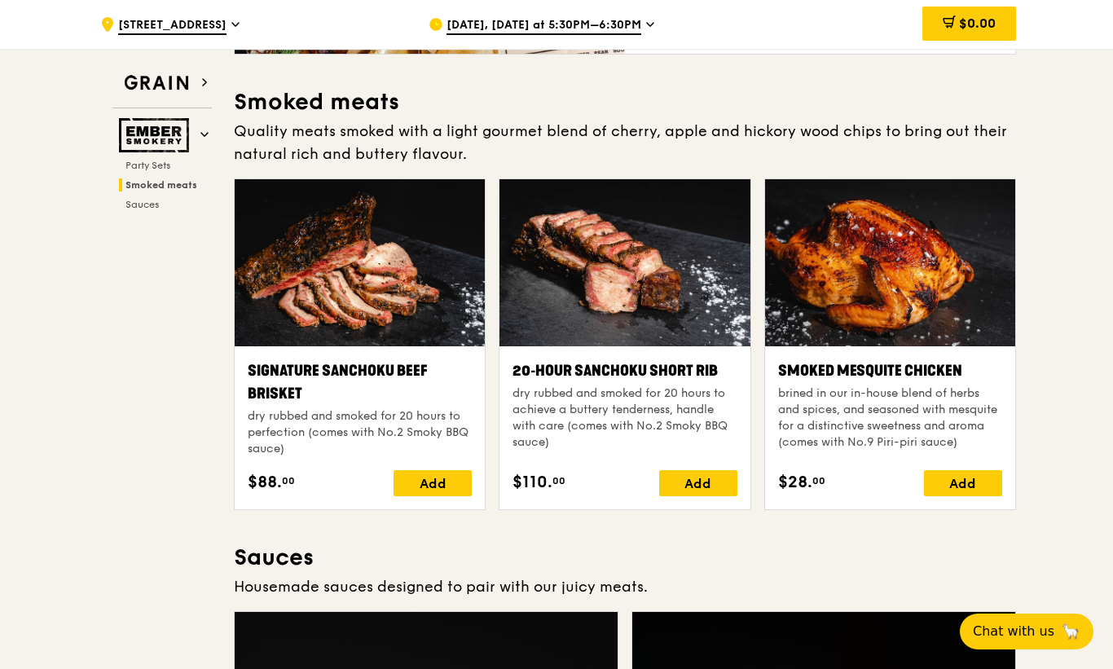
click at [136, 164] on span "Party Sets" at bounding box center [148, 165] width 45 height 11
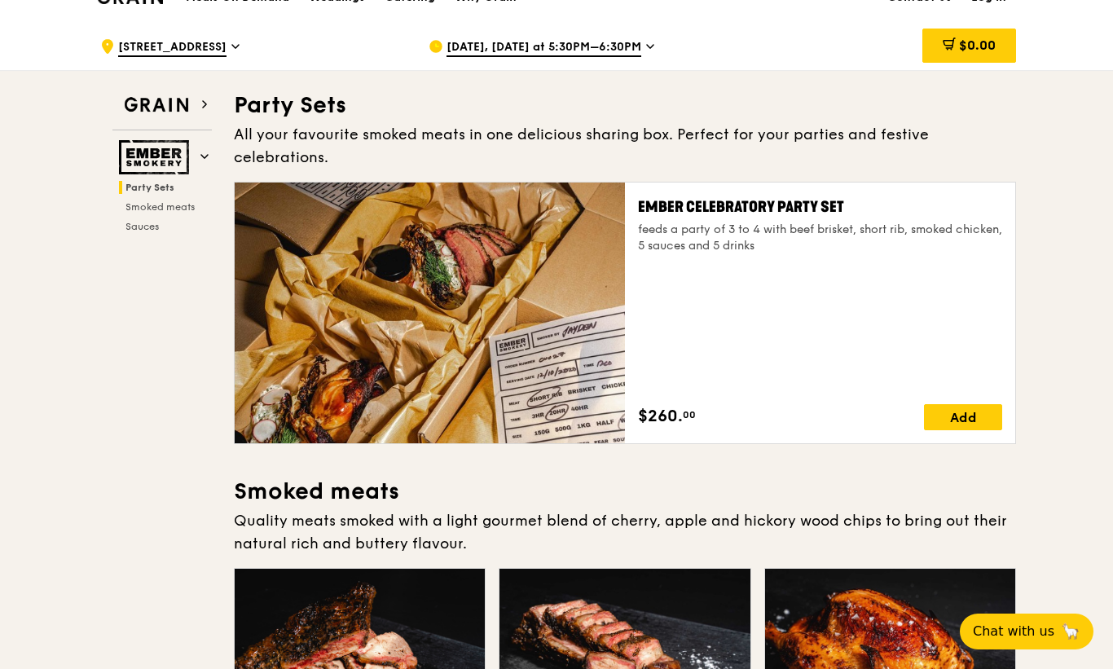
scroll to position [0, 0]
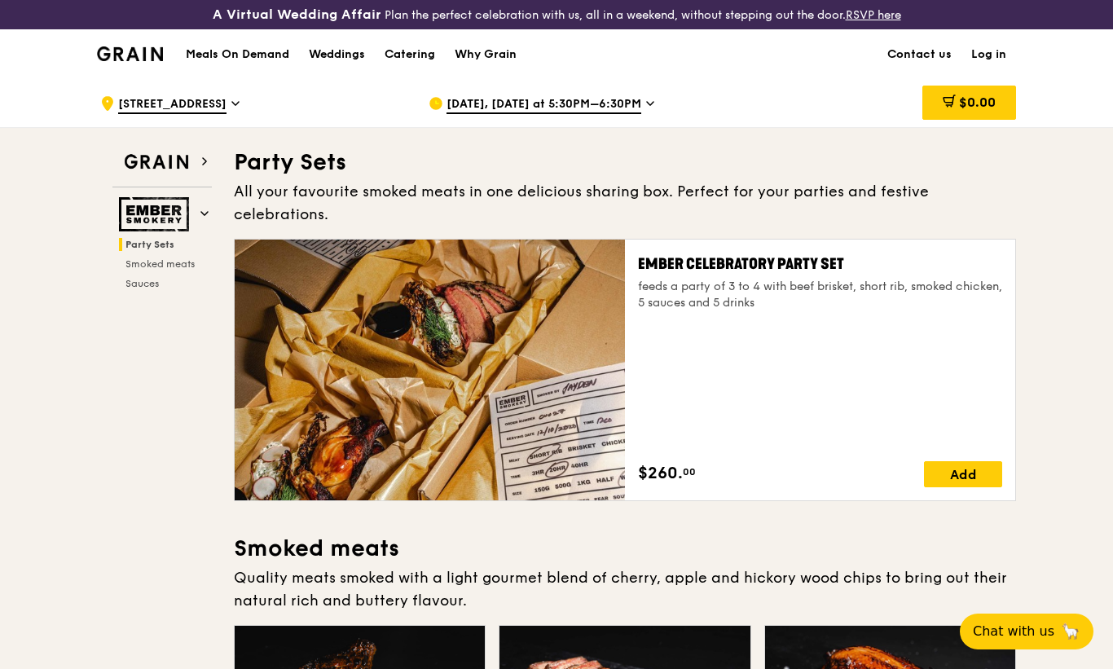
click at [880, 20] on link "RSVP here" at bounding box center [873, 15] width 55 height 14
